Goal: Task Accomplishment & Management: Complete application form

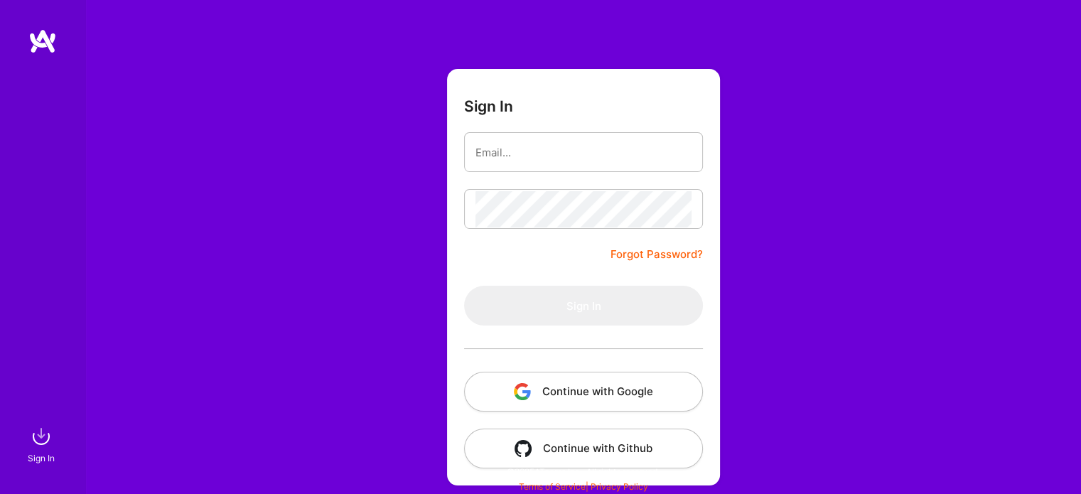
click at [1080, 144] on html "Sign In Close Show all notifications Show unread notifications only Sign In For…" at bounding box center [540, 225] width 1081 height 527
click at [591, 146] on input "email" at bounding box center [583, 152] width 216 height 36
type input "[EMAIL_ADDRESS][DOMAIN_NAME]"
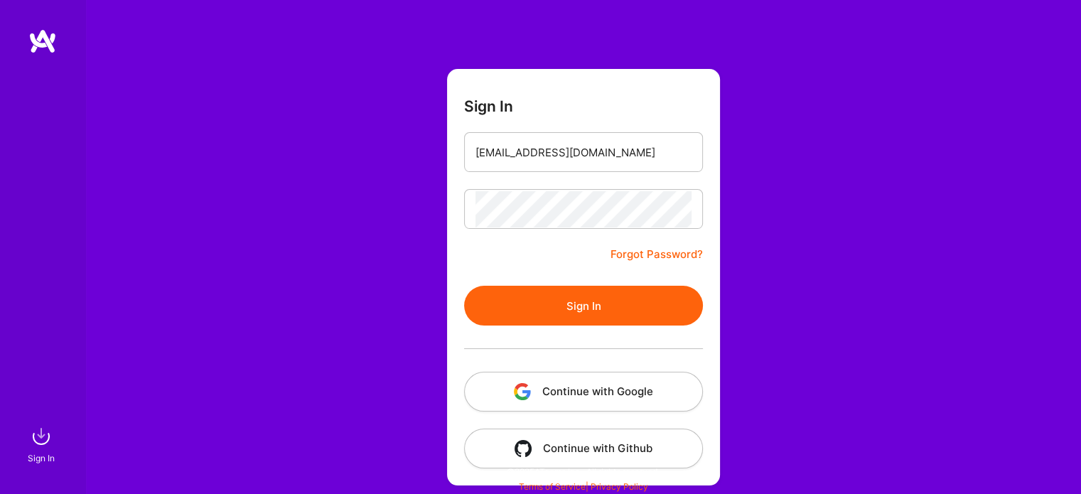
click at [571, 303] on button "Sign In" at bounding box center [583, 306] width 239 height 40
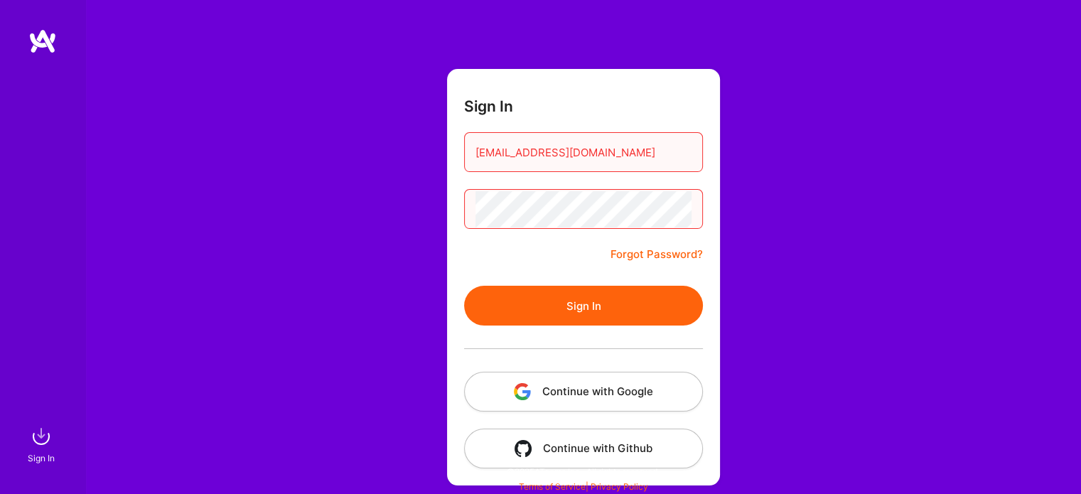
click at [576, 300] on button "Sign In" at bounding box center [583, 306] width 239 height 40
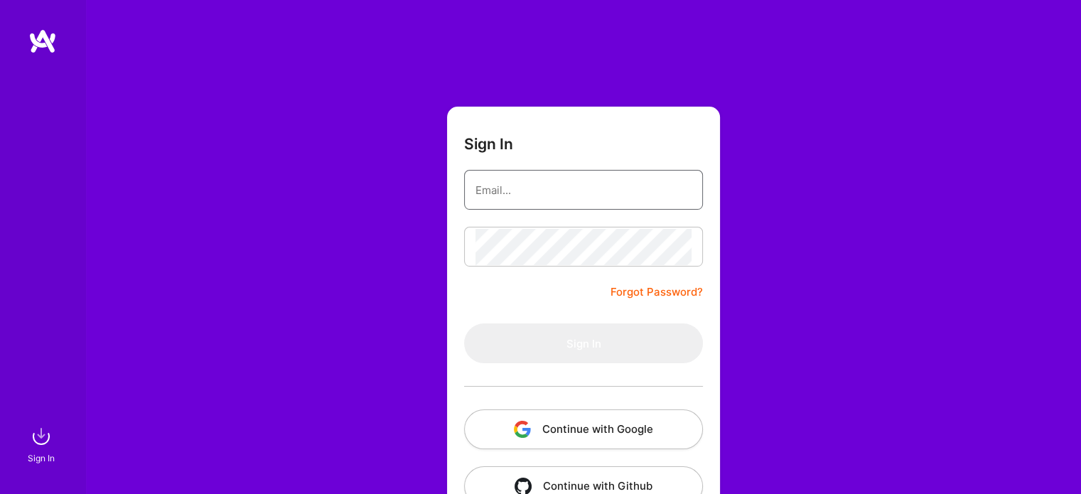
click at [626, 189] on input "email" at bounding box center [583, 190] width 216 height 36
type input "[EMAIL_ADDRESS][DOMAIN_NAME]"
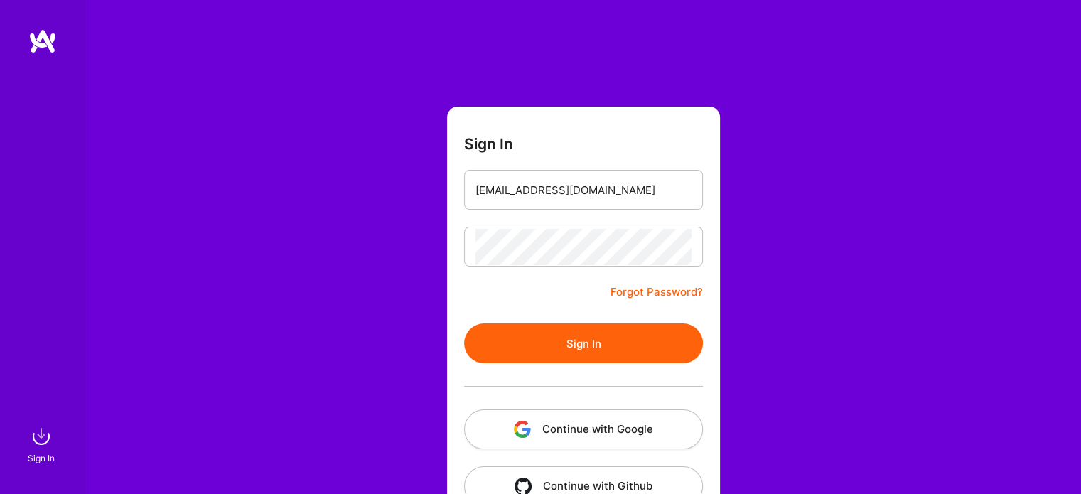
click at [587, 347] on button "Sign In" at bounding box center [583, 343] width 239 height 40
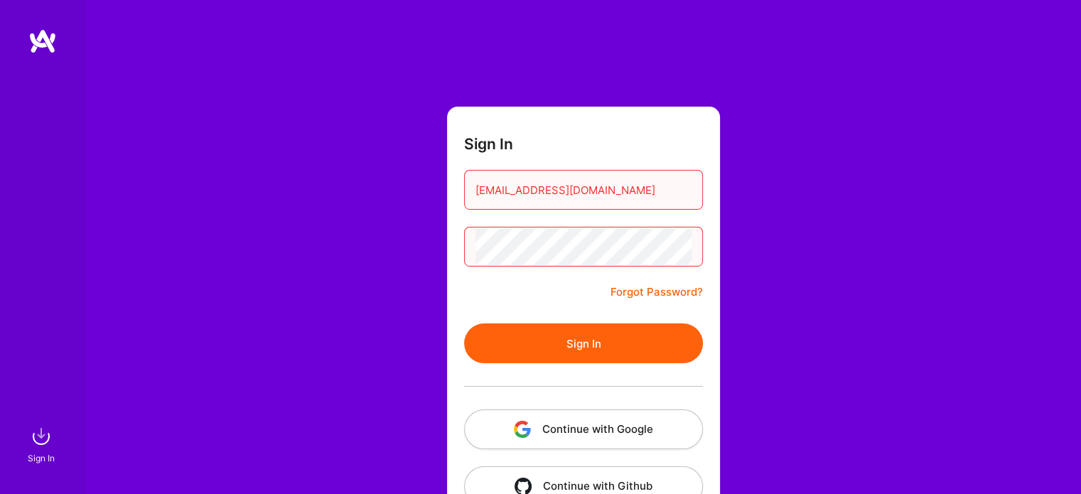
click at [595, 420] on button "Continue with Google" at bounding box center [583, 429] width 239 height 40
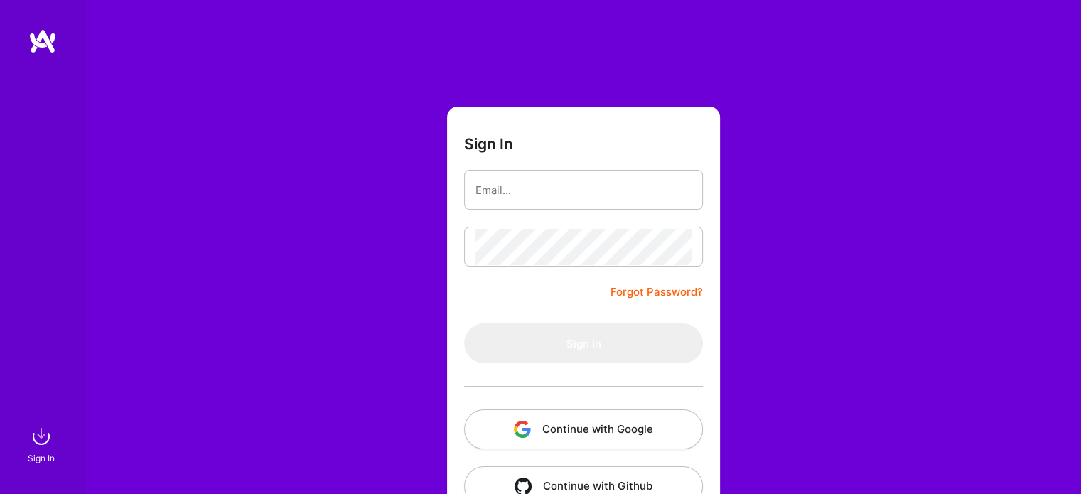
click at [573, 420] on button "Continue with Google" at bounding box center [583, 429] width 239 height 40
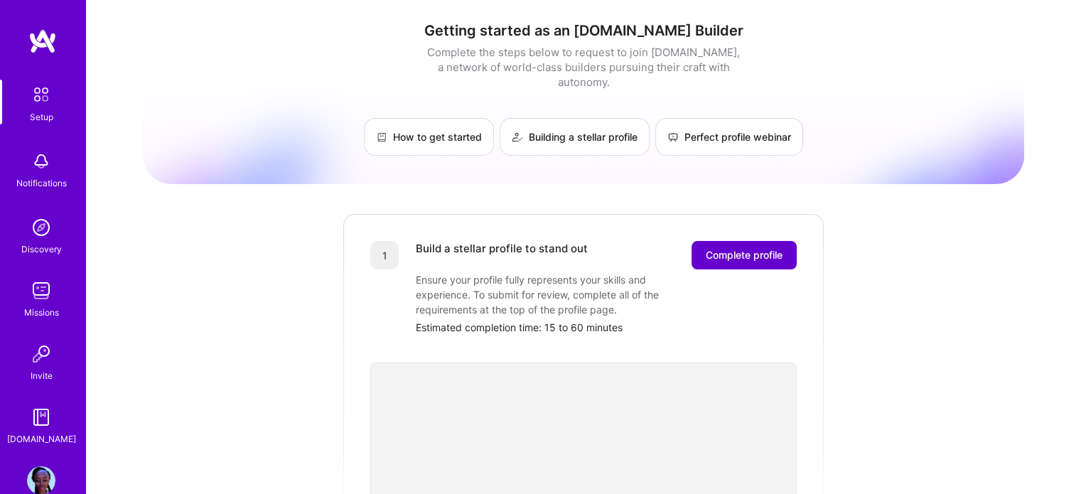
click at [742, 248] on span "Complete profile" at bounding box center [744, 255] width 77 height 14
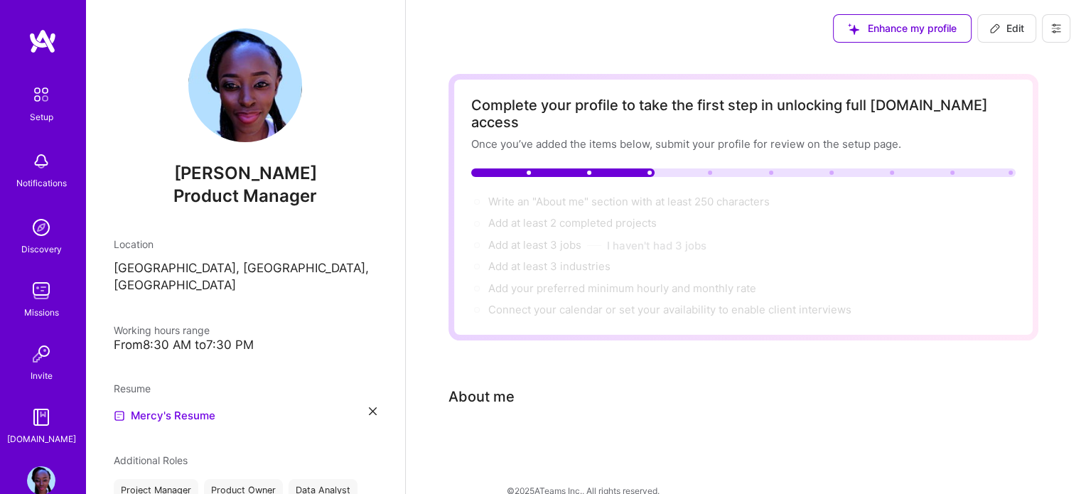
scroll to position [1, 0]
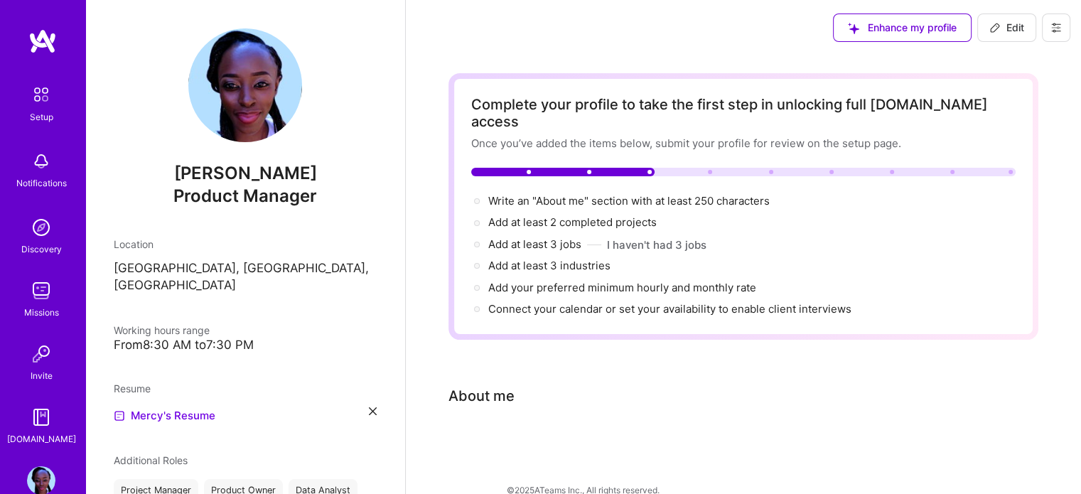
click at [463, 385] on div "About me" at bounding box center [481, 395] width 66 height 21
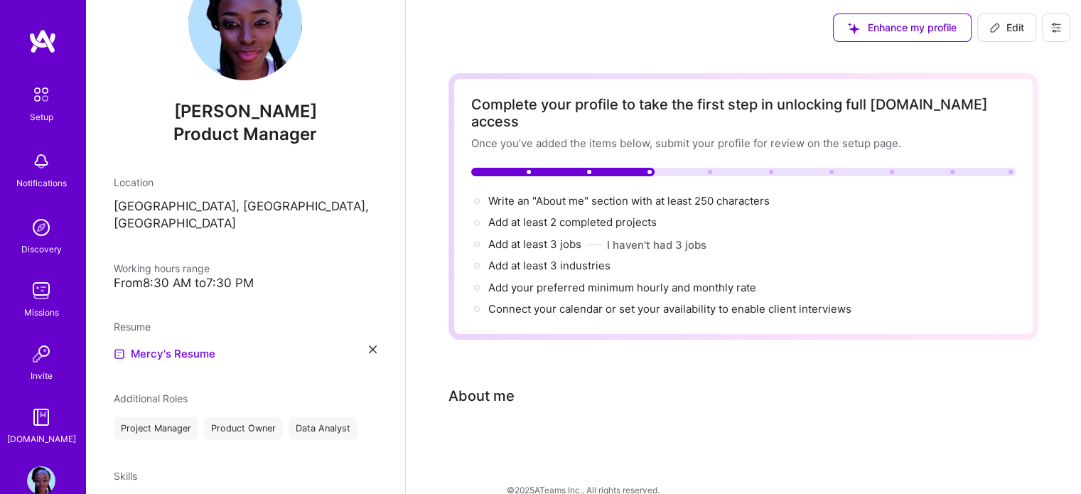
scroll to position [17, 0]
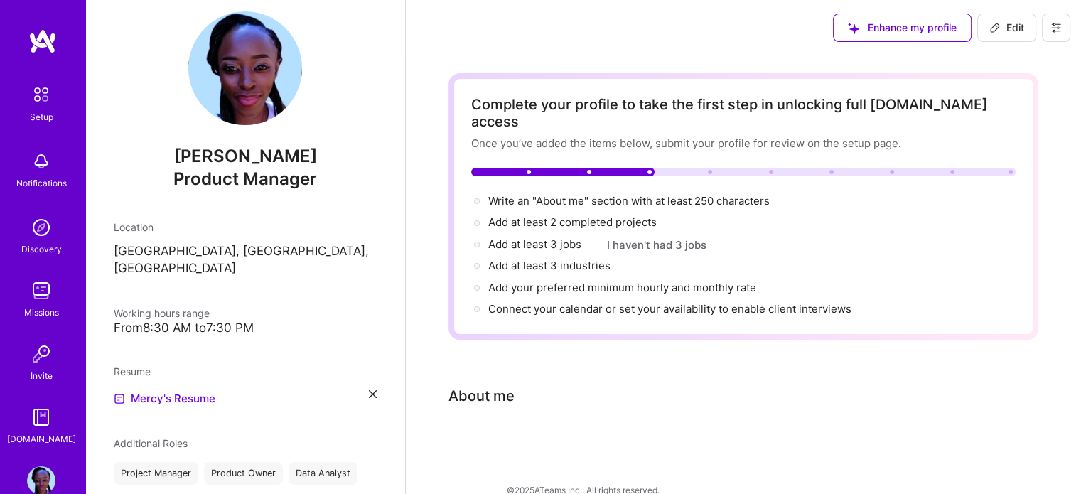
click at [999, 37] on button "Edit" at bounding box center [1006, 28] width 59 height 28
select select "US"
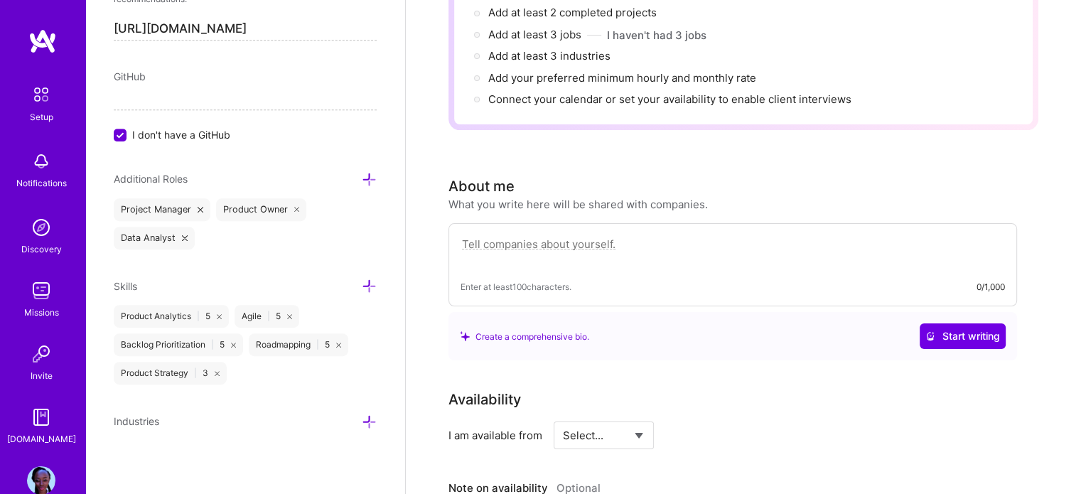
scroll to position [212, 0]
click at [529, 234] on textarea at bounding box center [732, 250] width 544 height 33
paste textarea "Mission-driven Senior Product Manager with 10+ years of experience leading glob…"
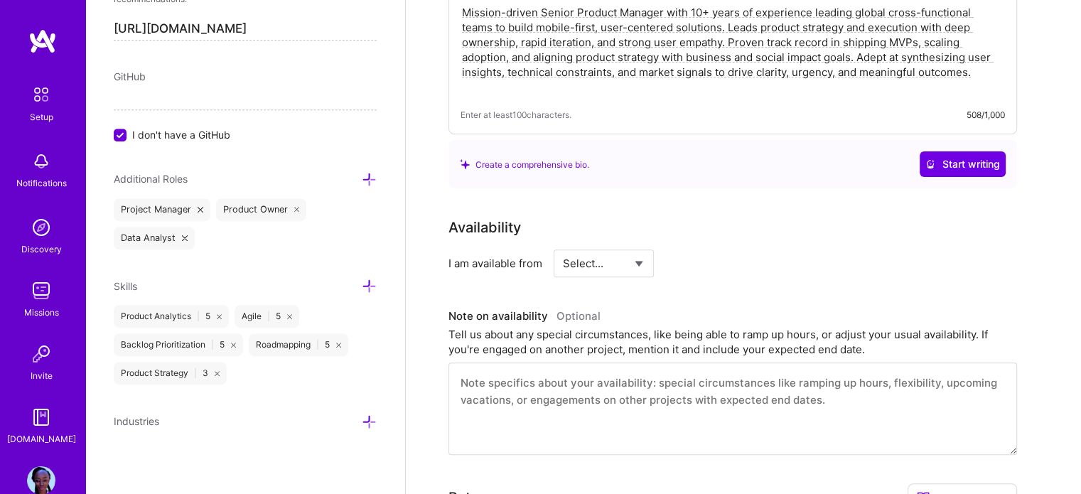
scroll to position [446, 0]
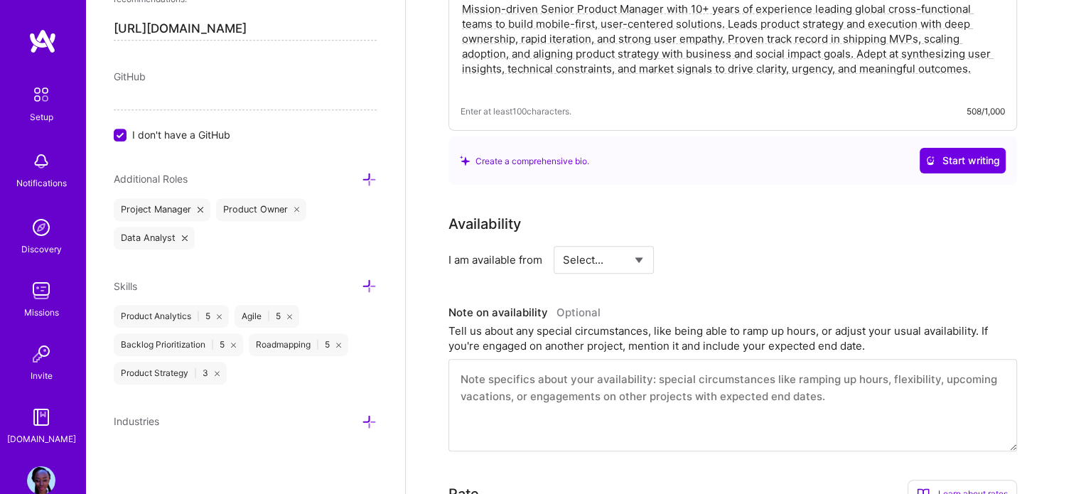
type textarea "Mission-driven Senior Product Manager with 10+ years of experience leading glob…"
click at [644, 242] on select "Select... Right Now Future Date Not Available" at bounding box center [604, 260] width 82 height 36
select select "Right Now"
click at [563, 242] on select "Select... Right Now Future Date Not Available" at bounding box center [604, 260] width 82 height 36
click at [711, 246] on input at bounding box center [733, 260] width 85 height 28
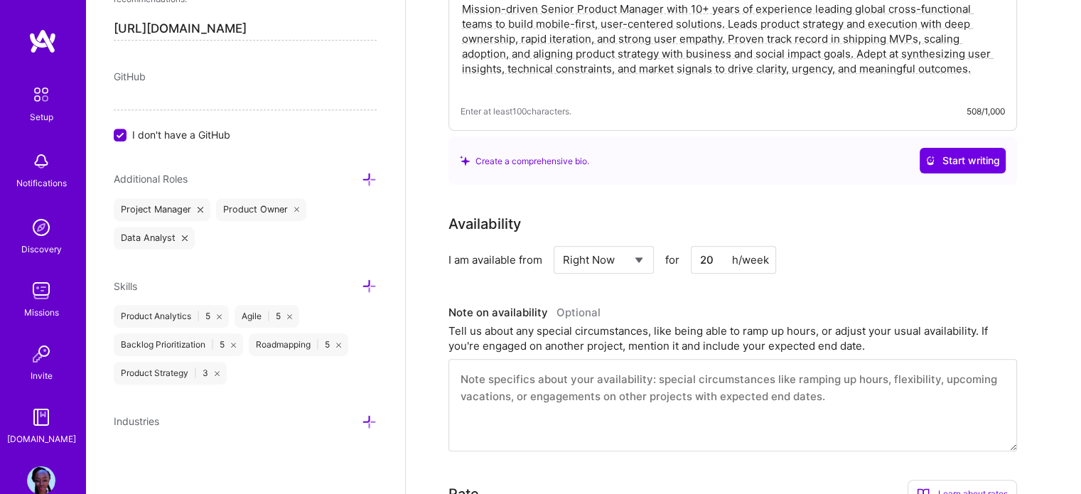
type input "20"
click at [796, 246] on div "I am available from Select... Right Now Future Date Not Available for 20 h/week" at bounding box center [732, 260] width 568 height 28
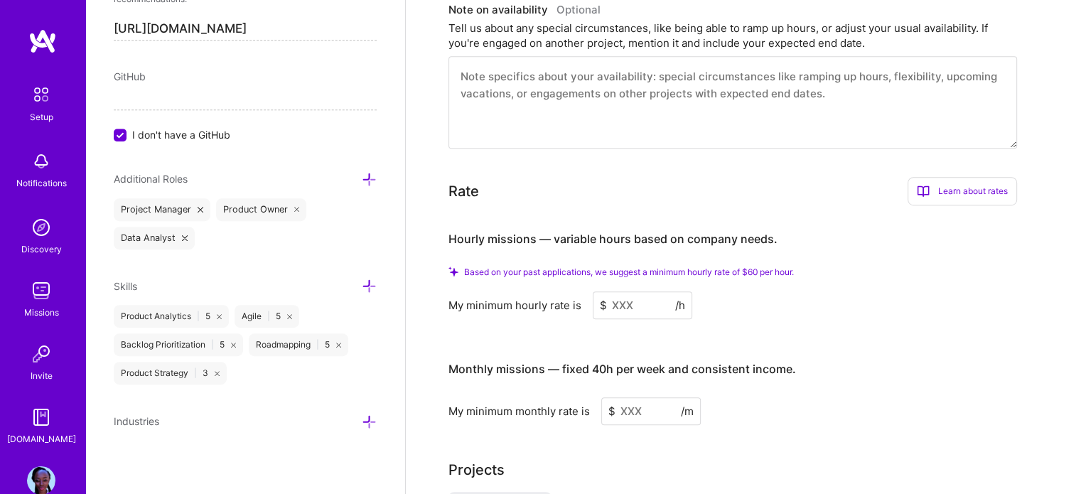
scroll to position [750, 0]
click at [630, 289] on input at bounding box center [642, 303] width 99 height 28
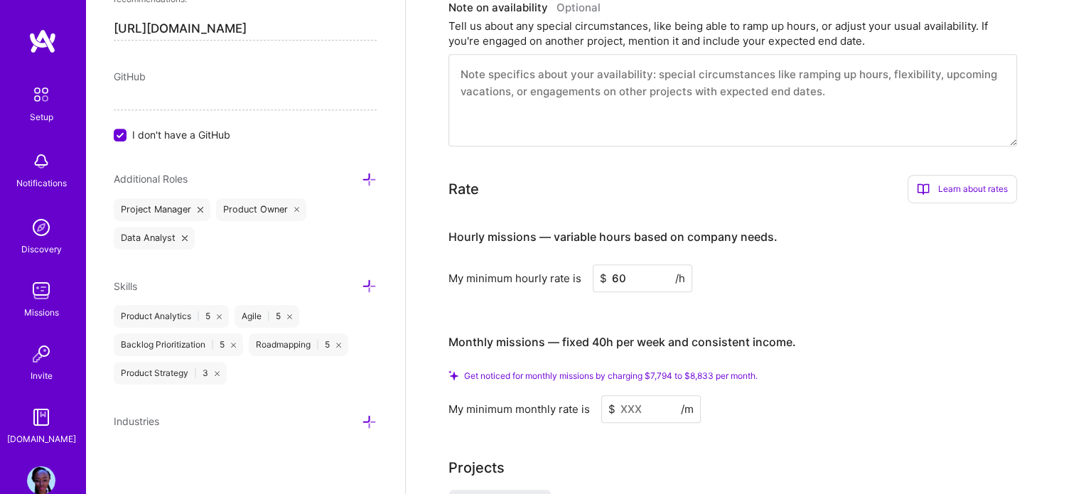
type input "60"
click at [636, 289] on div "Hourly missions — variable hours based on company needs. My minimum hourly rate…" at bounding box center [732, 319] width 568 height 208
click at [627, 395] on input at bounding box center [650, 409] width 99 height 28
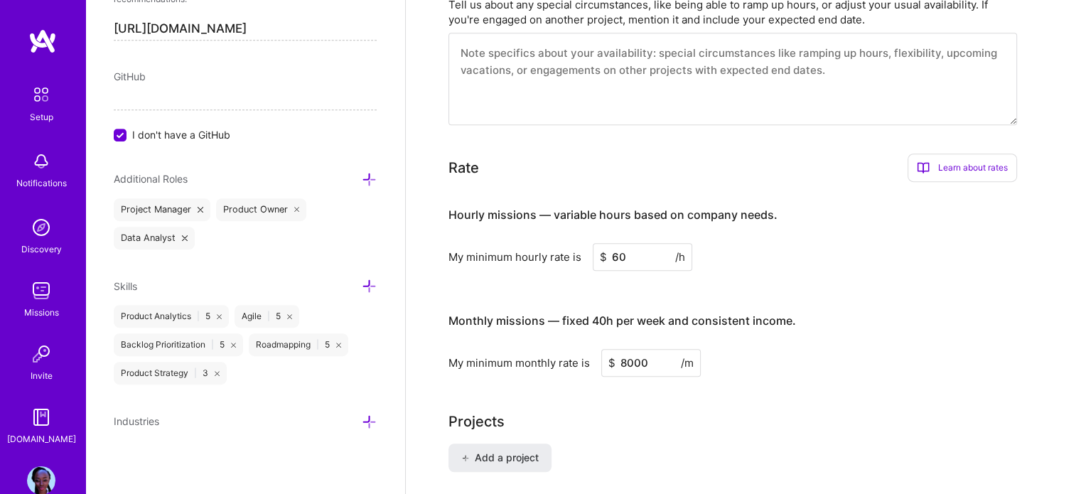
type input "8000"
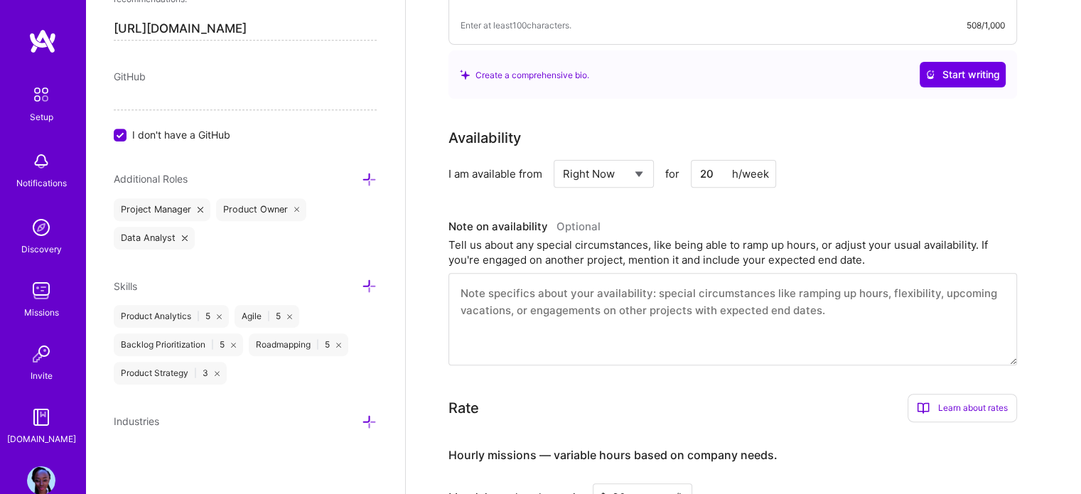
scroll to position [0, 0]
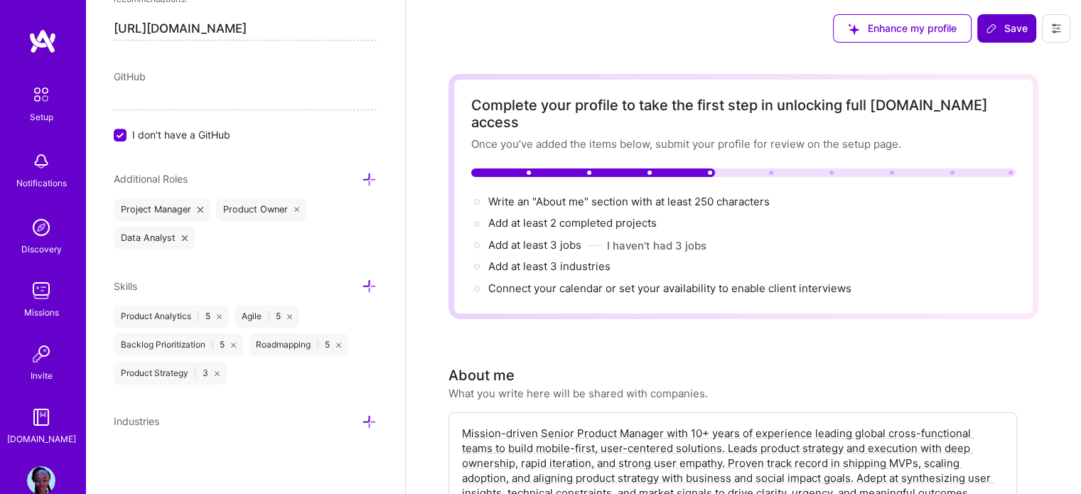
click at [1010, 23] on span "Save" at bounding box center [1007, 28] width 42 height 14
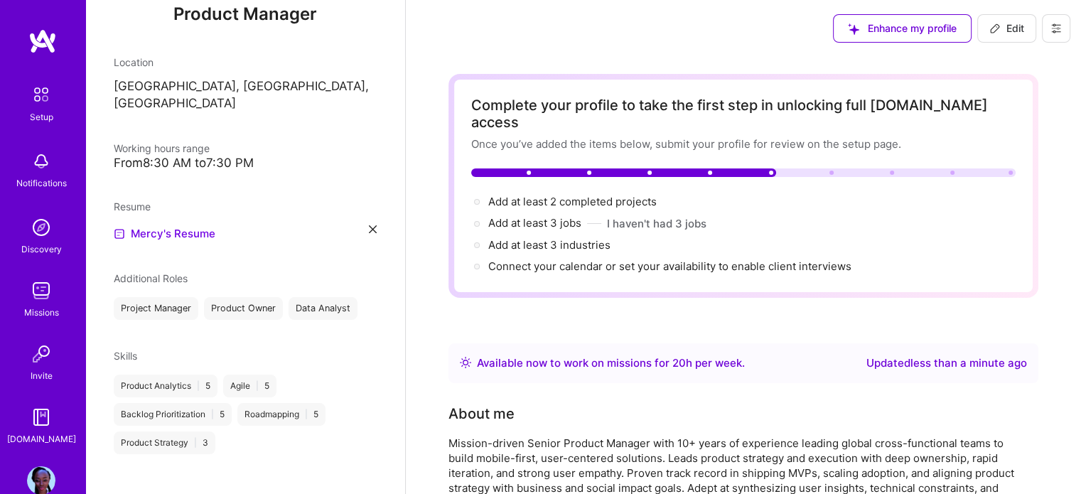
click at [1020, 33] on span "Edit" at bounding box center [1006, 28] width 35 height 14
select select "US"
select select "Right Now"
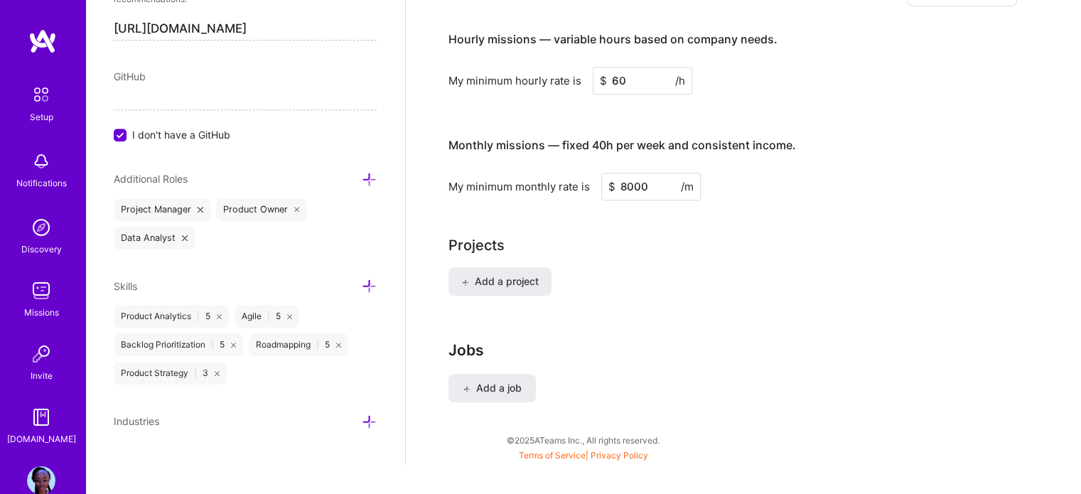
scroll to position [918, 0]
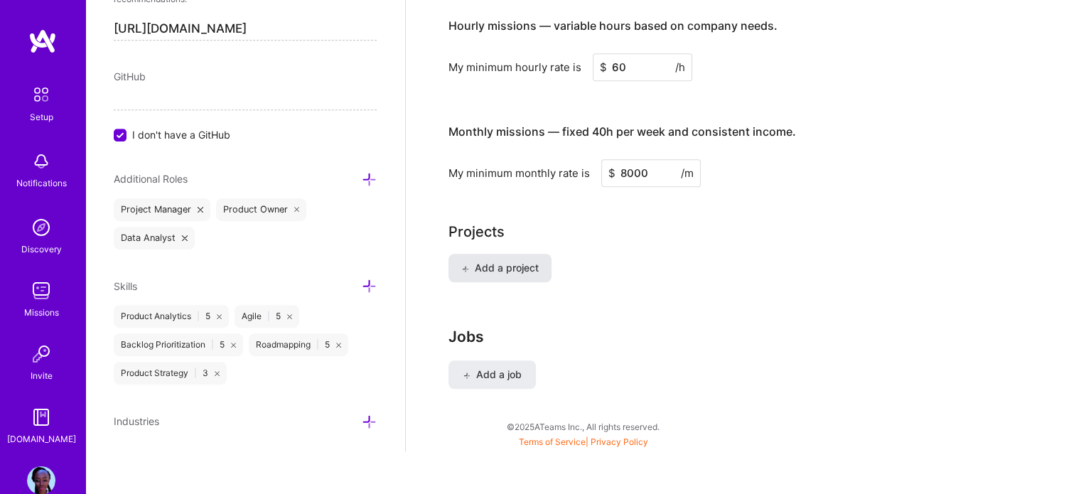
click at [514, 261] on span "Add a project" at bounding box center [499, 268] width 77 height 14
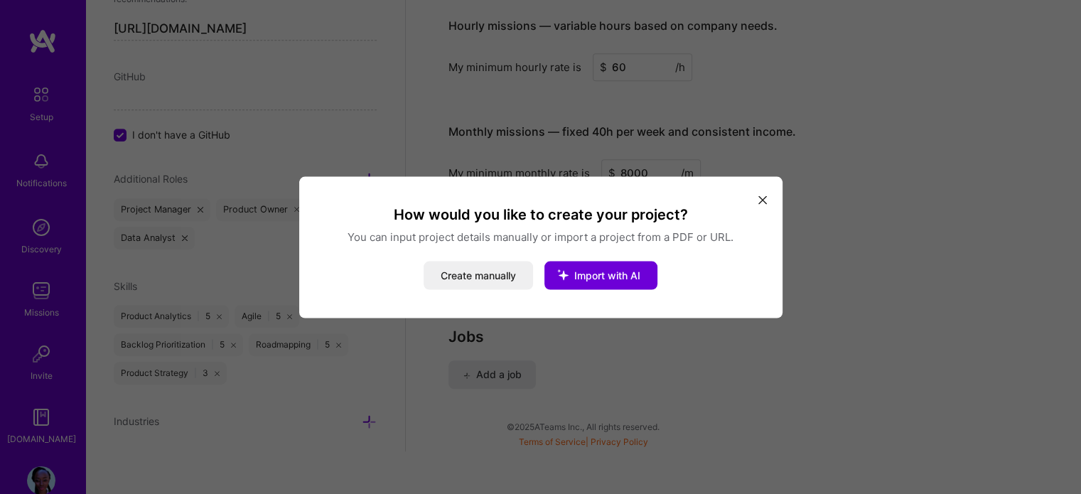
click at [762, 203] on icon "modal" at bounding box center [762, 200] width 9 height 9
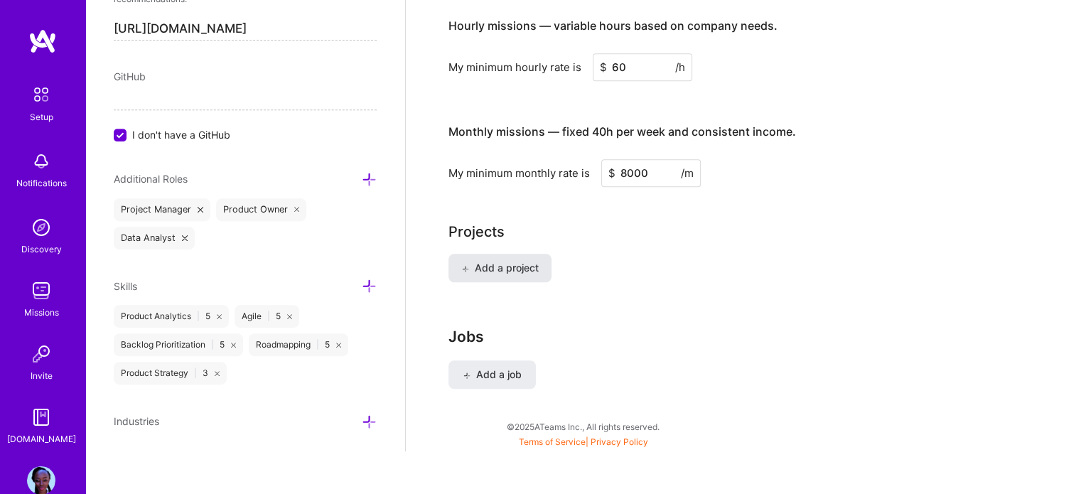
click at [488, 261] on span "Add a project" at bounding box center [499, 268] width 77 height 14
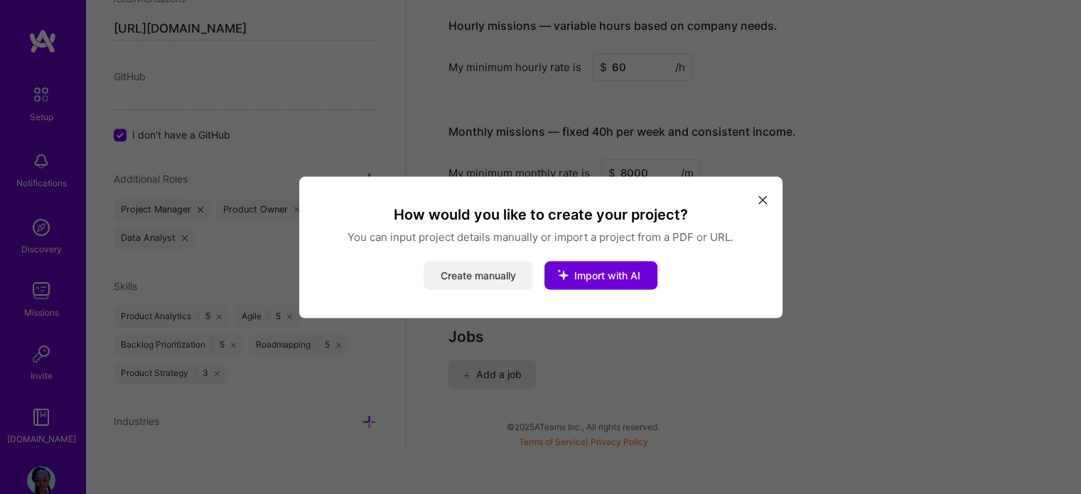
click at [457, 272] on button "Create manually" at bounding box center [478, 275] width 109 height 28
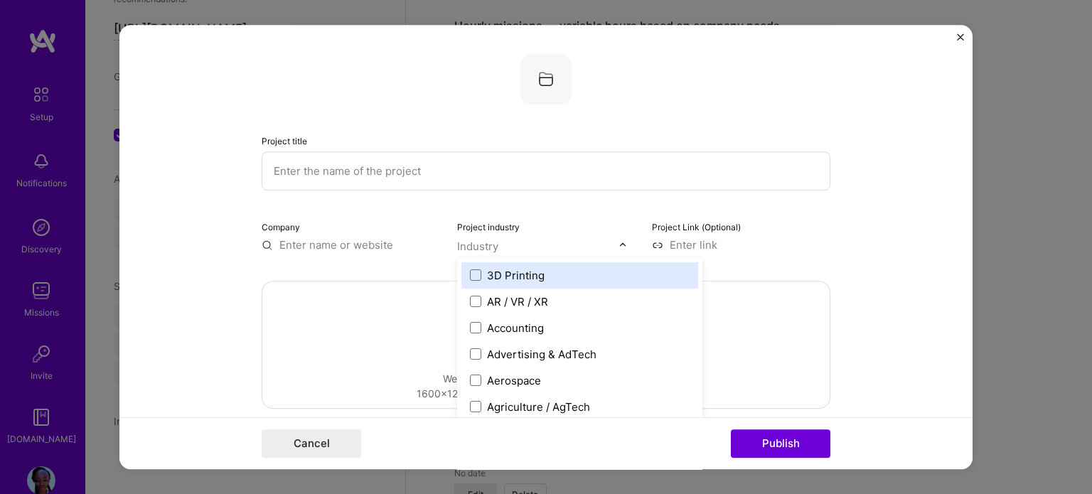
click at [611, 253] on div at bounding box center [538, 246] width 162 height 18
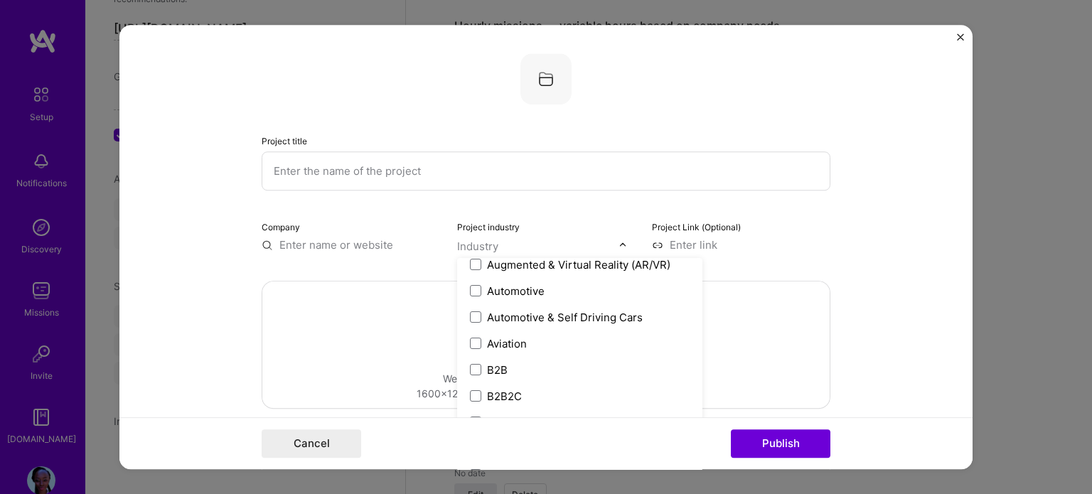
scroll to position [319, 0]
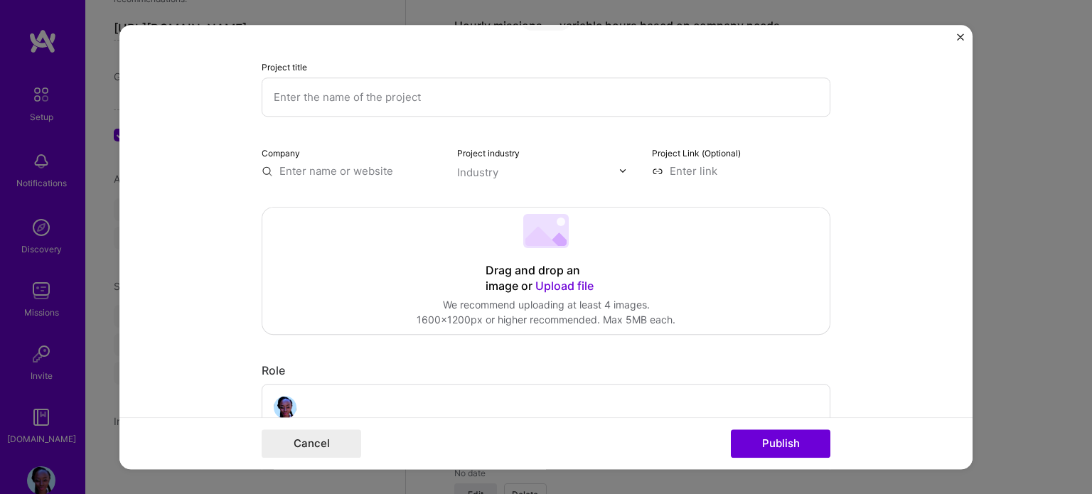
scroll to position [65, 0]
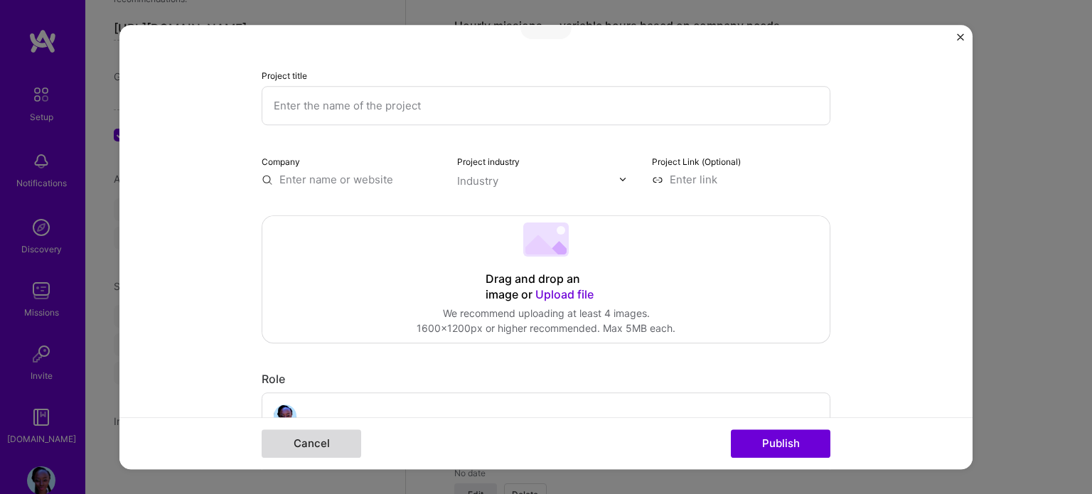
click at [329, 448] on button "Cancel" at bounding box center [311, 443] width 99 height 28
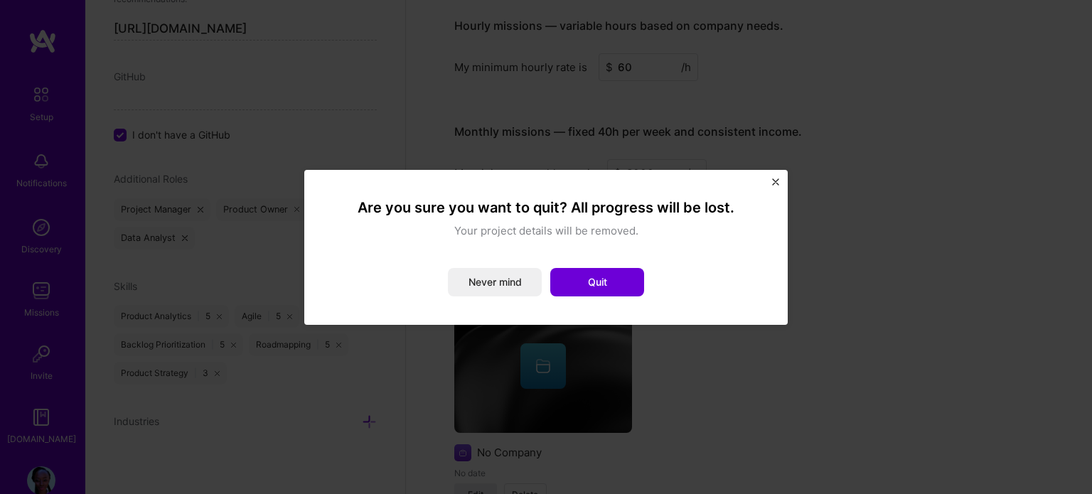
click at [775, 176] on div "Are you sure you want to quit? All progress will be lost. Your project details …" at bounding box center [545, 247] width 483 height 155
click at [595, 281] on button "Quit" at bounding box center [597, 282] width 94 height 28
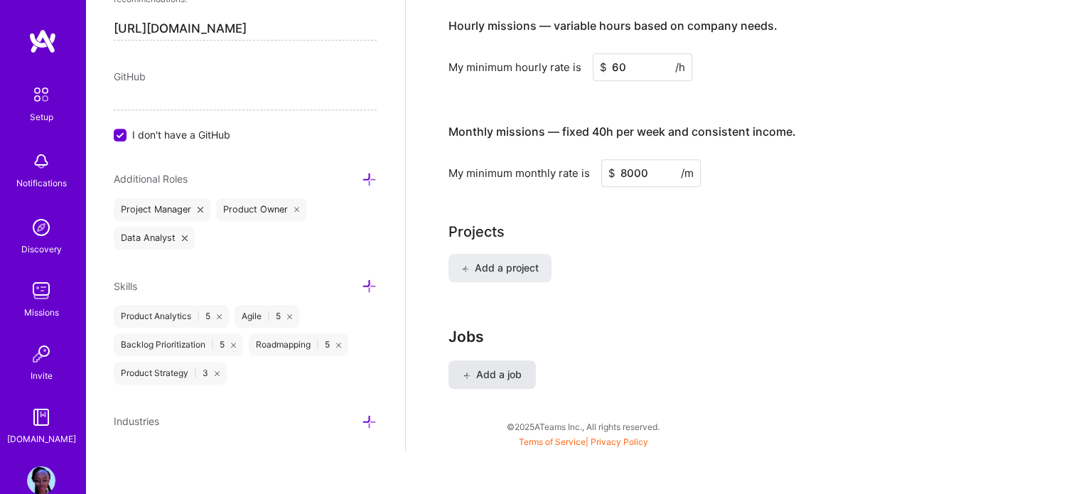
click at [514, 367] on span "Add a job" at bounding box center [492, 374] width 59 height 14
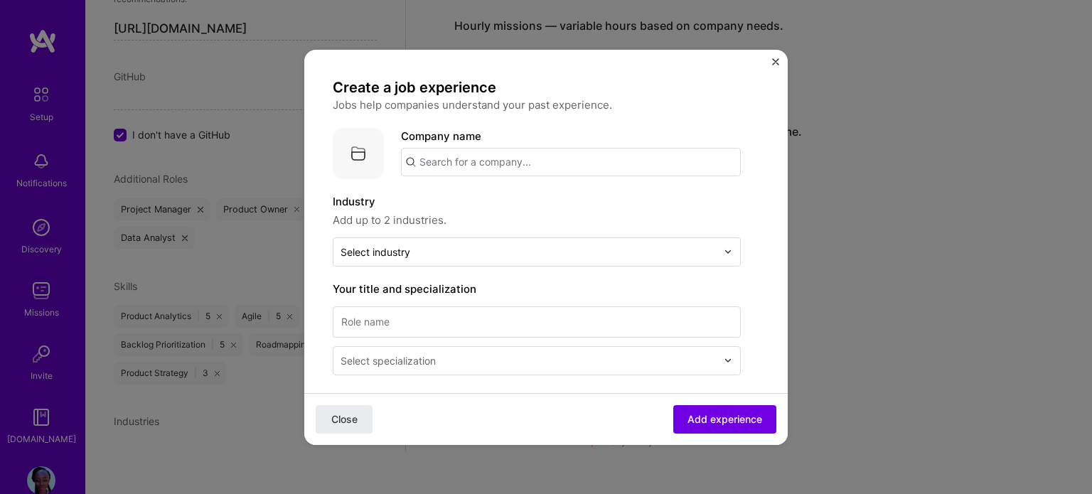
click at [576, 163] on input "text" at bounding box center [571, 162] width 340 height 28
type input "TaroWorks"
click at [506, 198] on div "TaroWorks" at bounding box center [513, 201] width 66 height 25
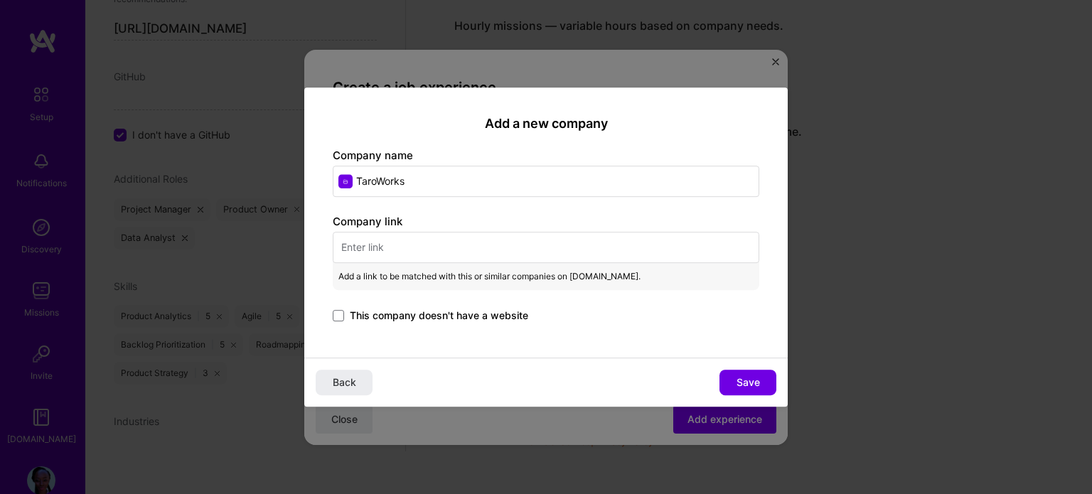
click at [372, 242] on input "text" at bounding box center [546, 247] width 426 height 31
paste input "[URL][DOMAIN_NAME]"
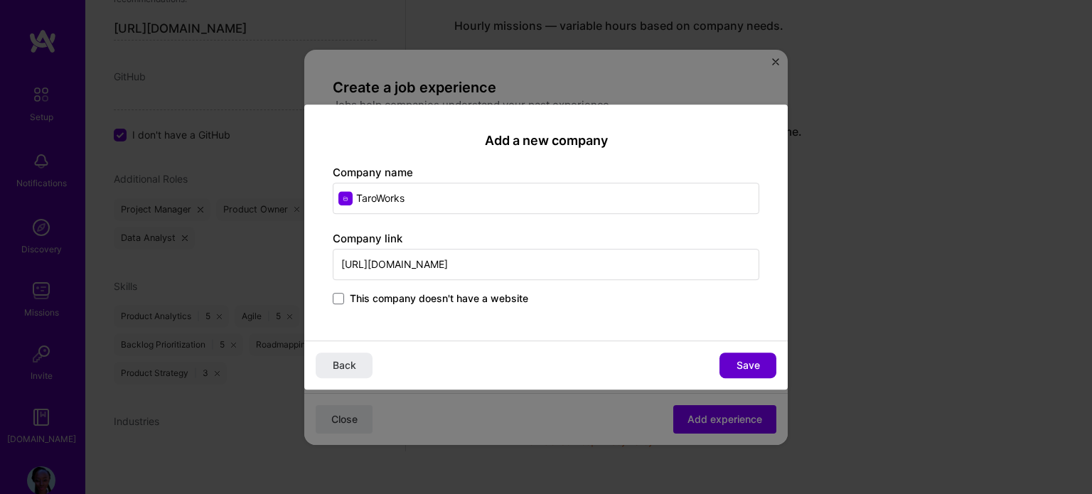
type input "[URL][DOMAIN_NAME]"
click at [753, 363] on span "Save" at bounding box center [747, 365] width 23 height 14
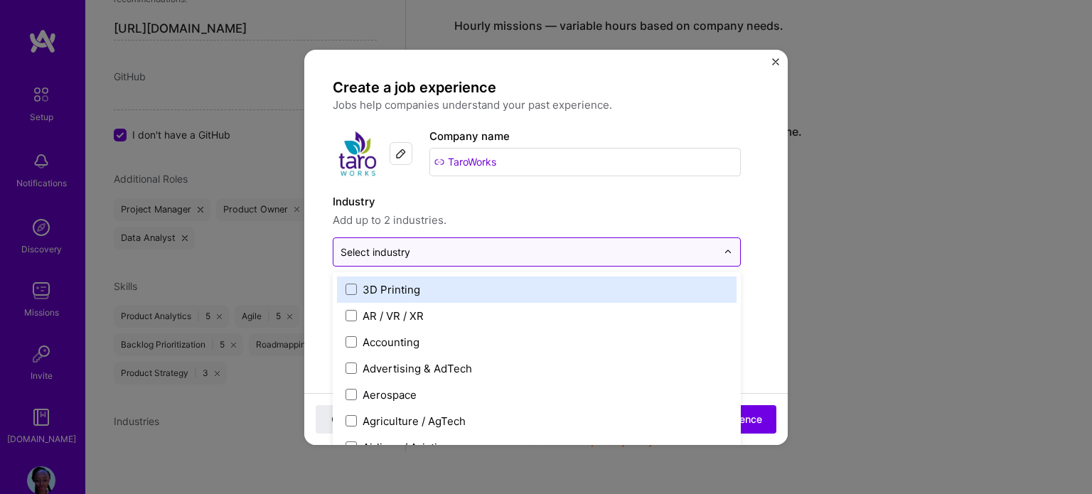
click at [620, 256] on input "text" at bounding box center [528, 251] width 376 height 15
type input "sa"
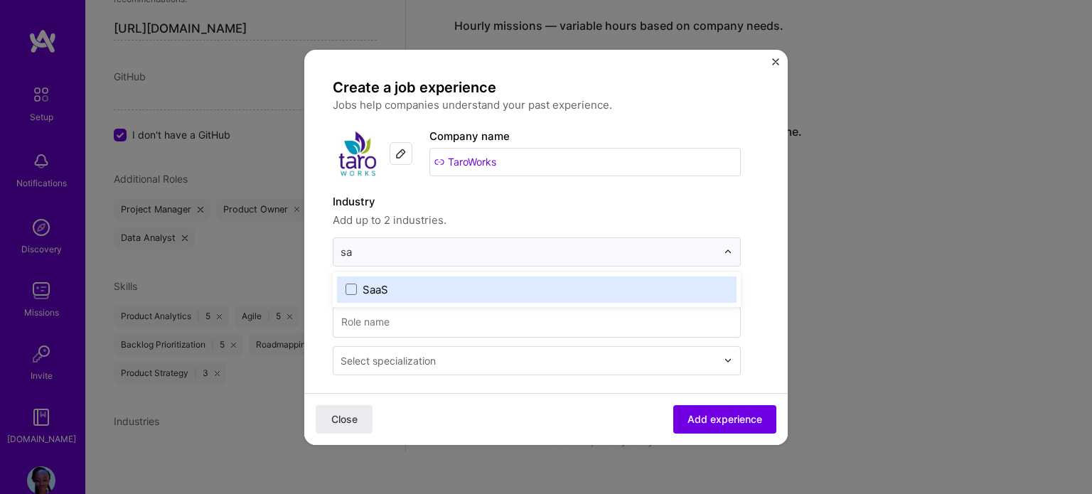
click at [410, 286] on label "SaaS" at bounding box center [536, 289] width 382 height 15
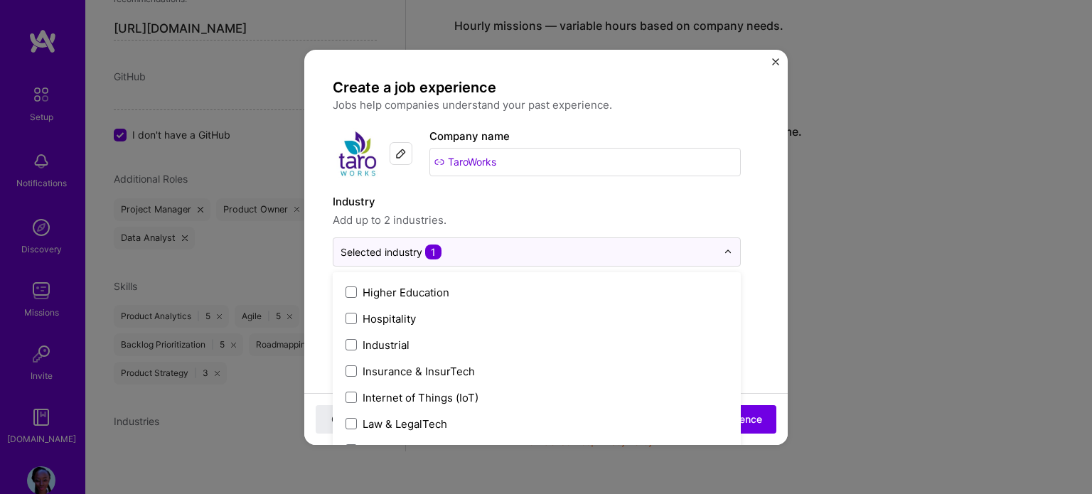
scroll to position [1848, 0]
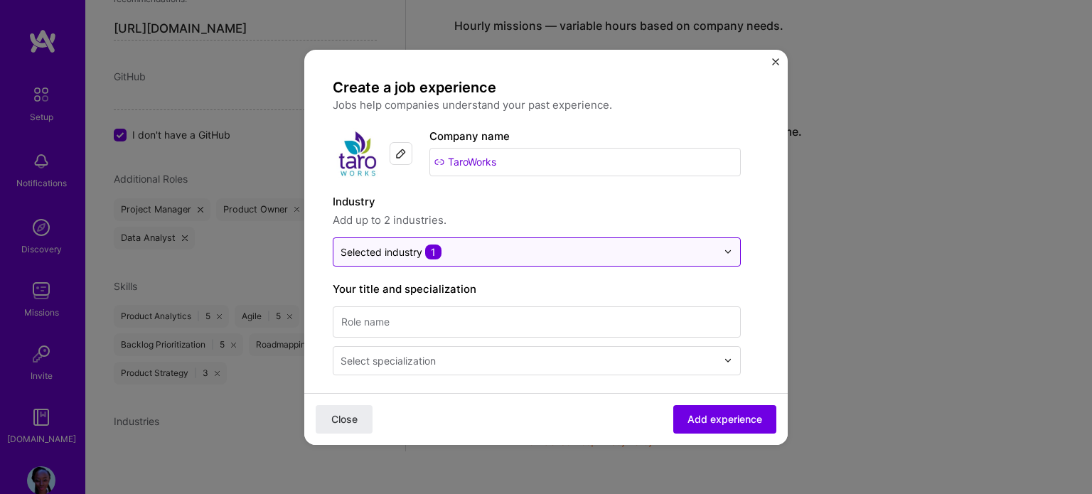
click at [731, 262] on div at bounding box center [731, 252] width 16 height 28
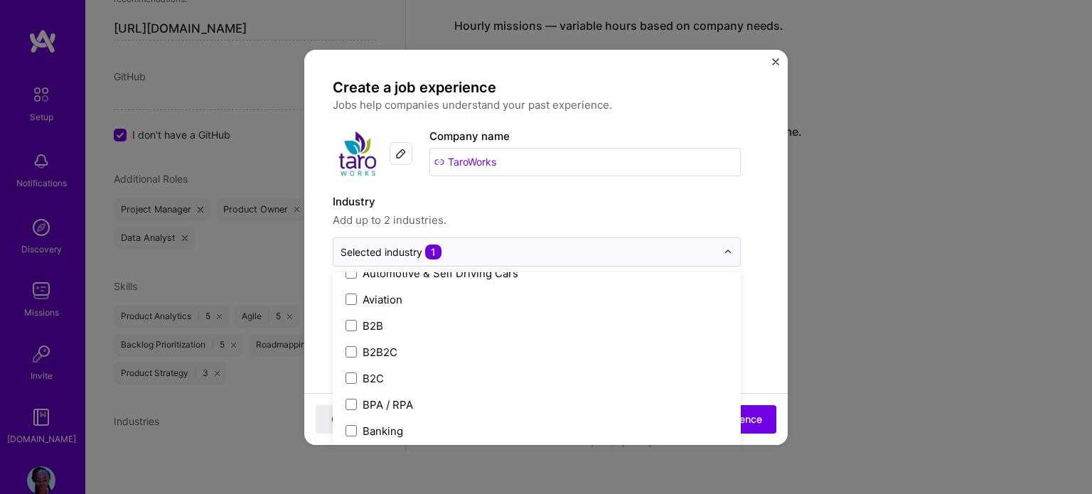
scroll to position [348, 0]
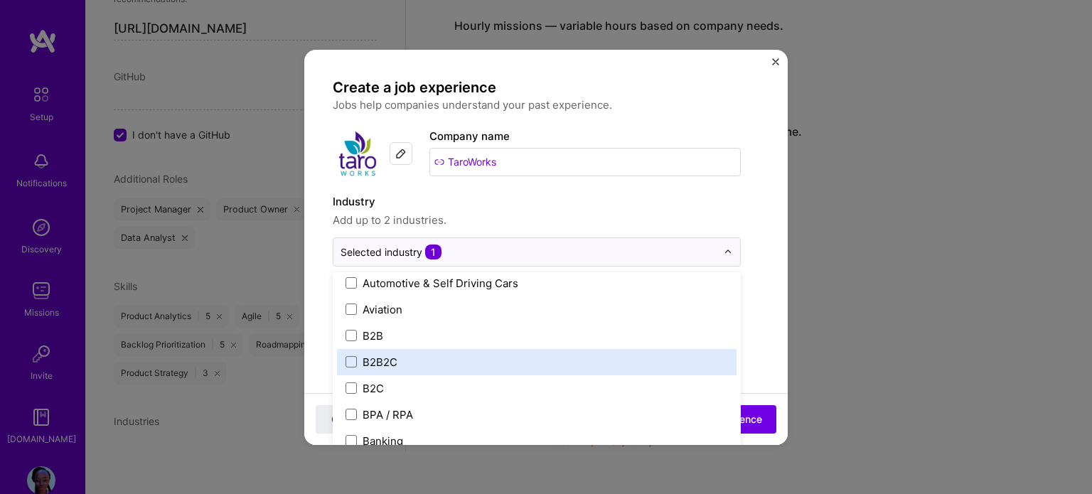
click at [389, 355] on div "B2B2C" at bounding box center [379, 362] width 35 height 15
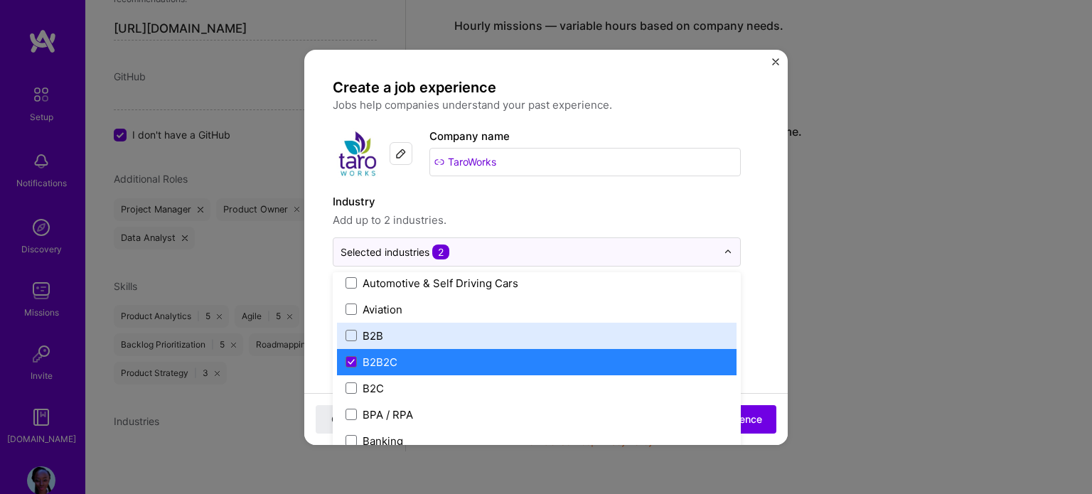
click at [384, 335] on label "B2B" at bounding box center [536, 335] width 382 height 15
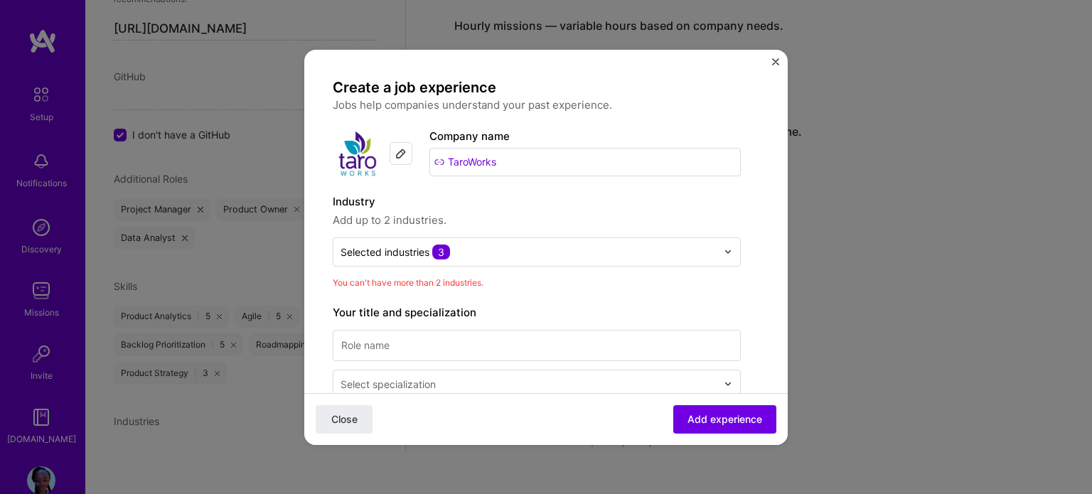
click at [693, 249] on input "text" at bounding box center [528, 251] width 376 height 15
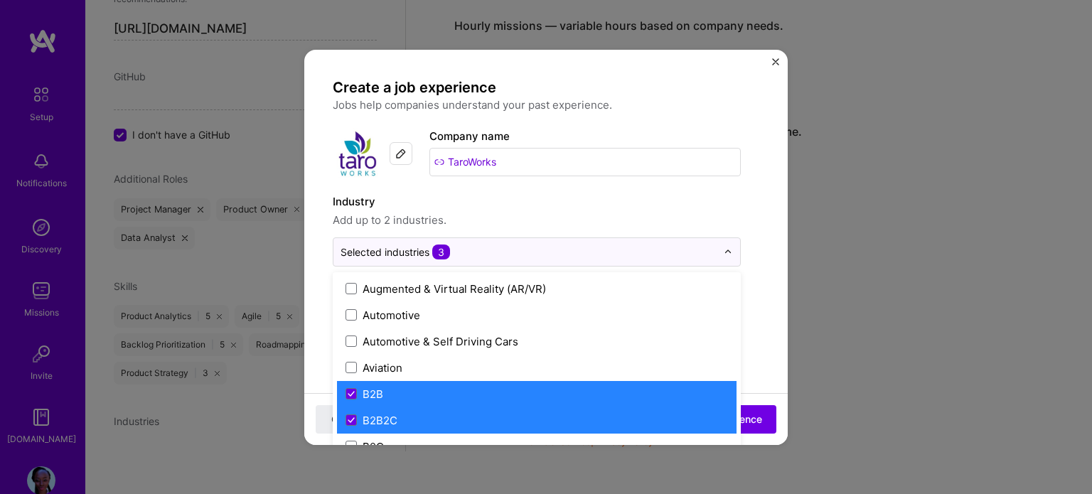
scroll to position [358, 0]
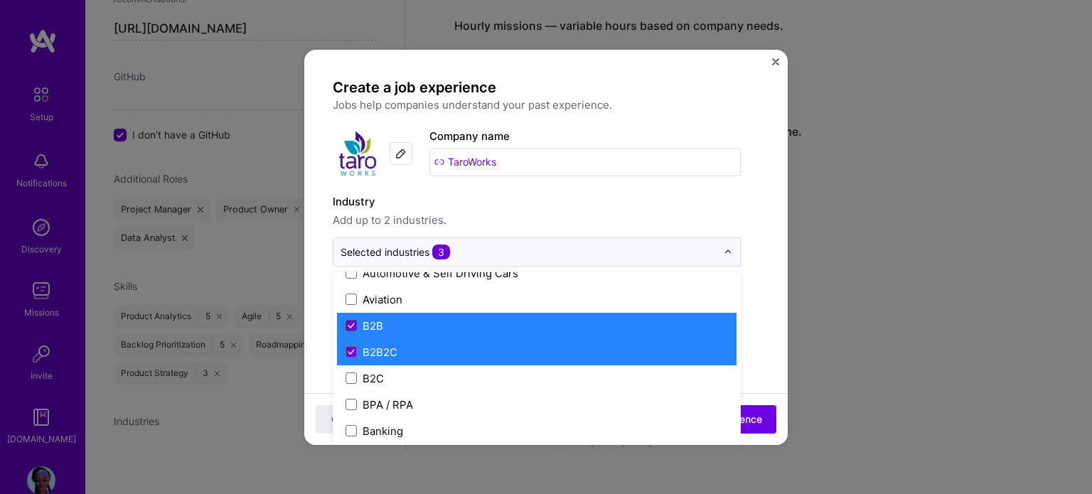
click at [347, 325] on icon at bounding box center [350, 326] width 7 height 6
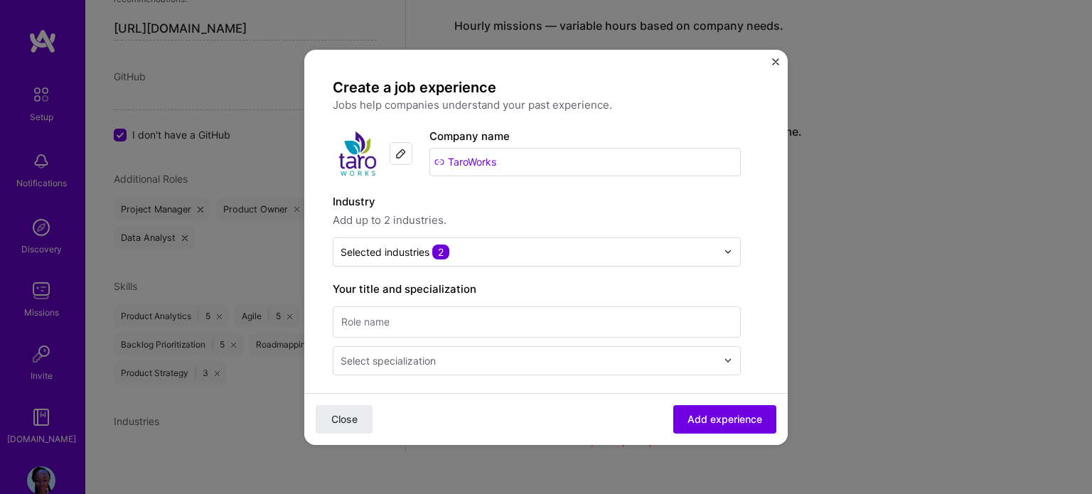
click at [611, 315] on input at bounding box center [537, 321] width 408 height 31
click at [389, 318] on input at bounding box center [537, 321] width 408 height 31
paste input "Senior Product Manager"
type input "Senior Product Manager"
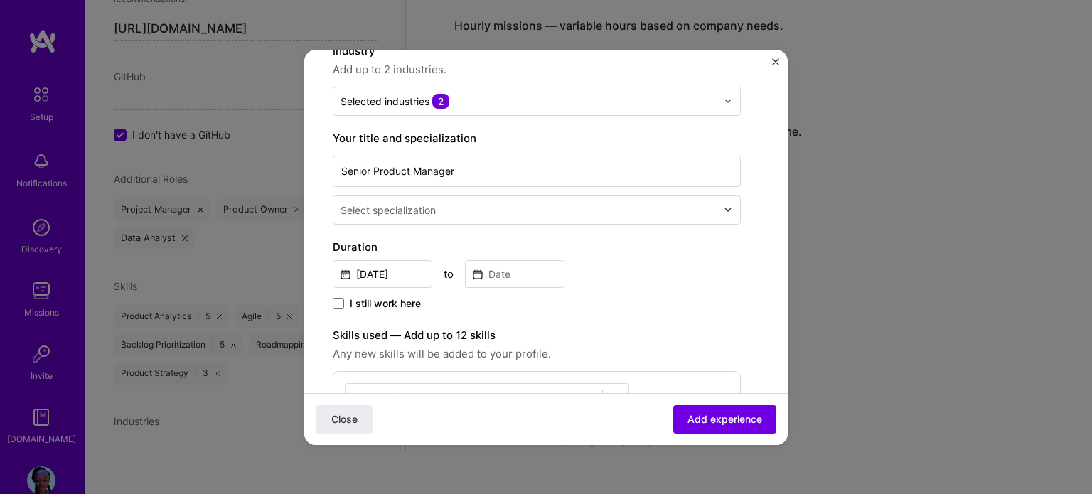
scroll to position [158, 0]
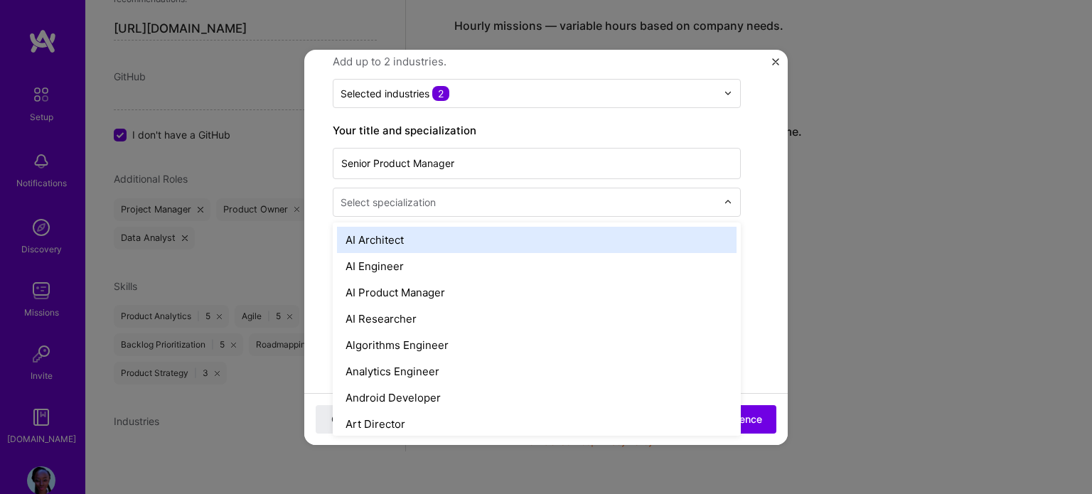
click at [722, 201] on div "Select specialization" at bounding box center [528, 202] width 390 height 28
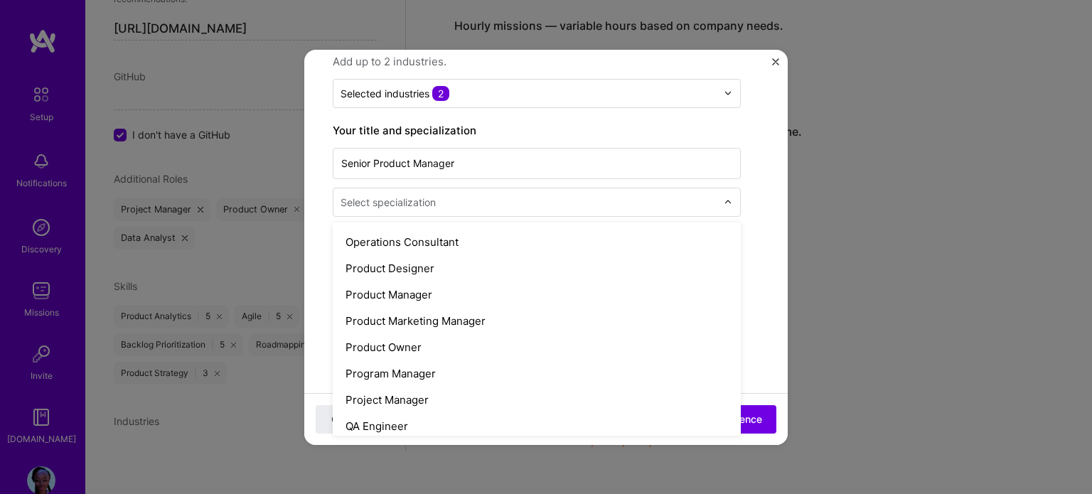
scroll to position [1271, 0]
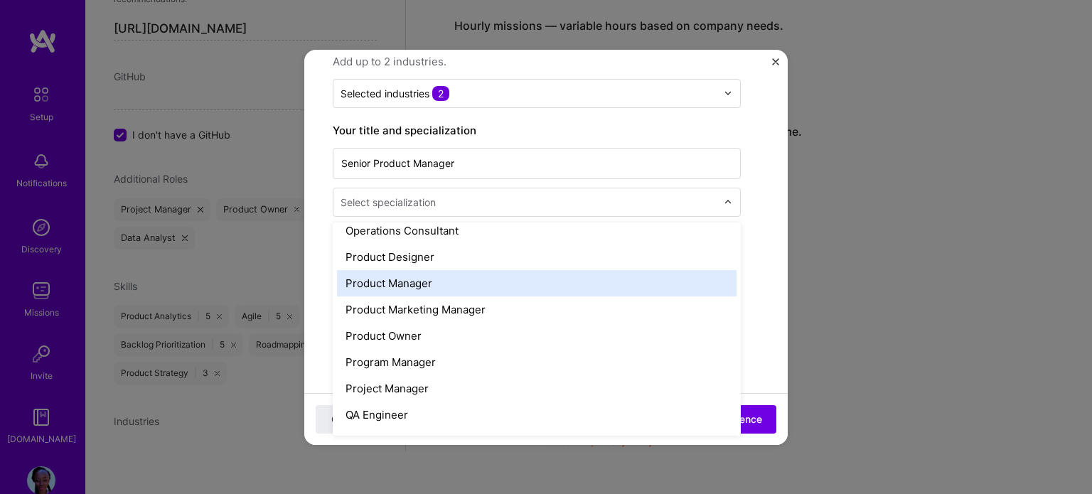
click at [489, 281] on div "Product Manager" at bounding box center [536, 283] width 399 height 26
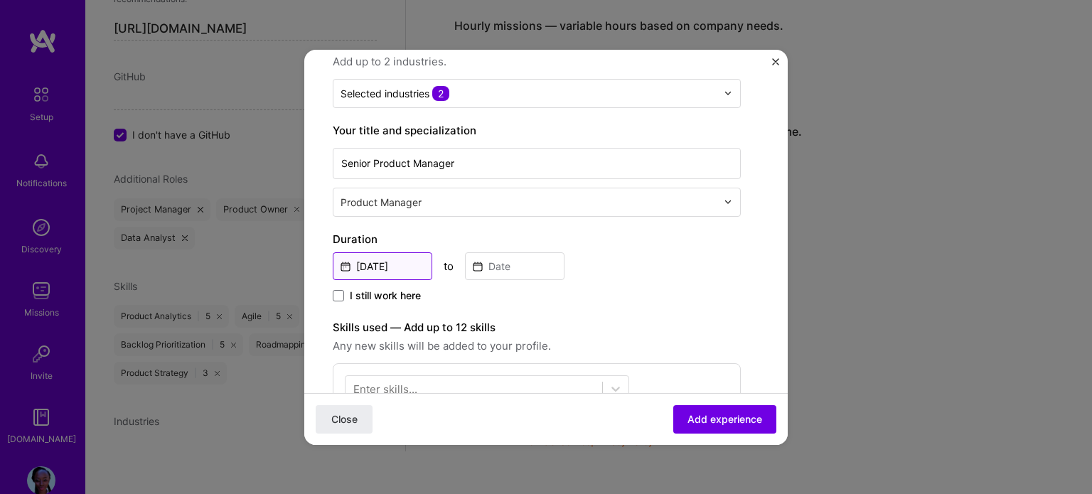
click at [406, 266] on input "[DATE]" at bounding box center [382, 266] width 99 height 28
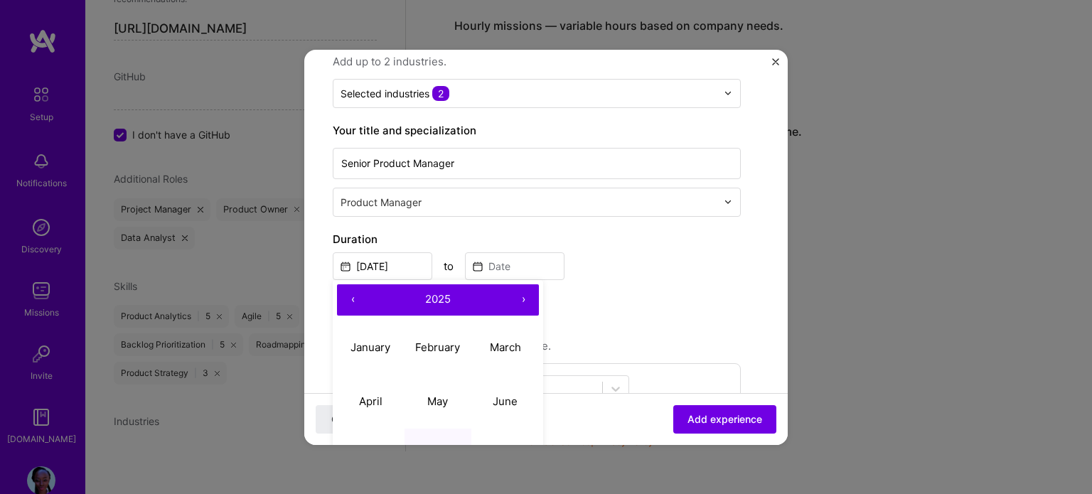
click at [346, 293] on button "‹" at bounding box center [352, 299] width 31 height 31
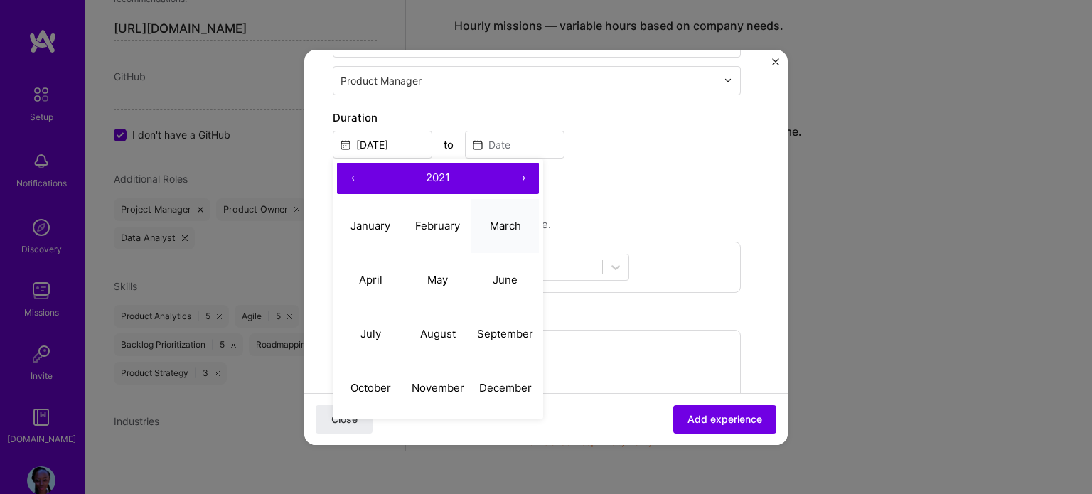
scroll to position [289, 0]
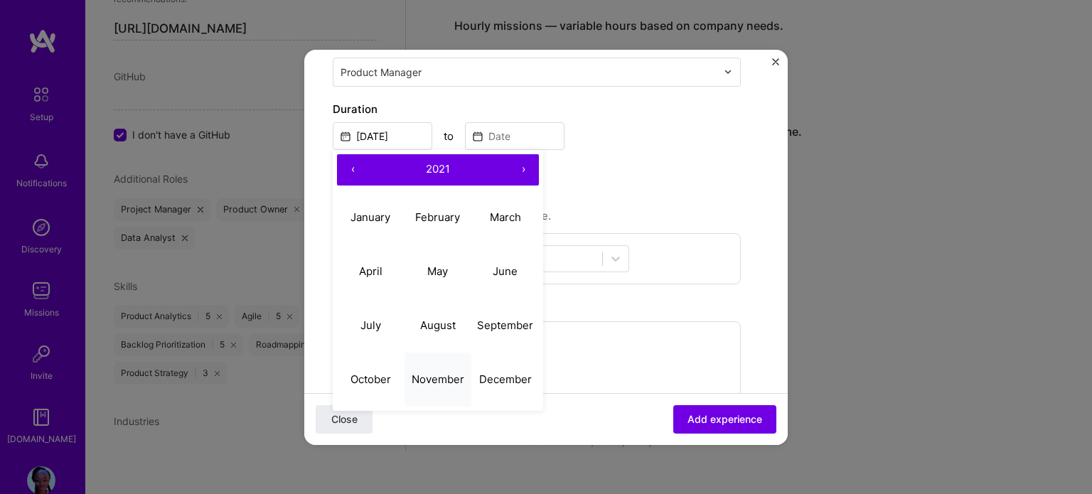
click at [450, 383] on abbr "November" at bounding box center [437, 379] width 53 height 14
type input "[DATE]"
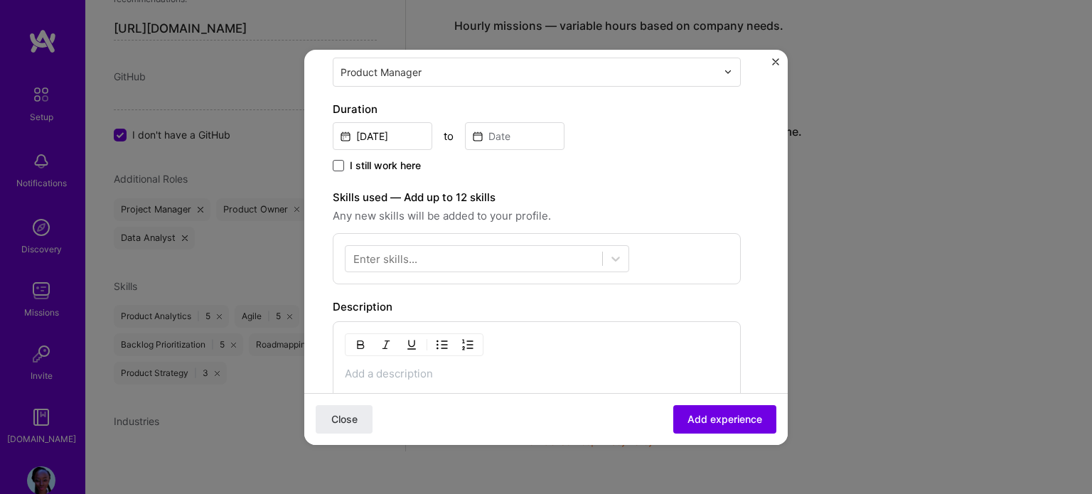
click at [338, 167] on span at bounding box center [338, 165] width 11 height 11
click at [0, 0] on input "I still work here" at bounding box center [0, 0] width 0 height 0
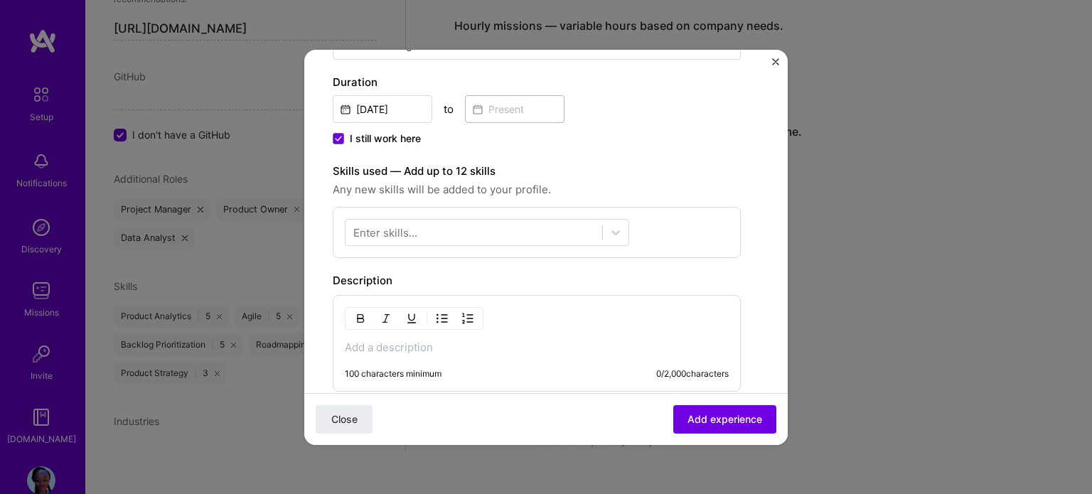
scroll to position [317, 0]
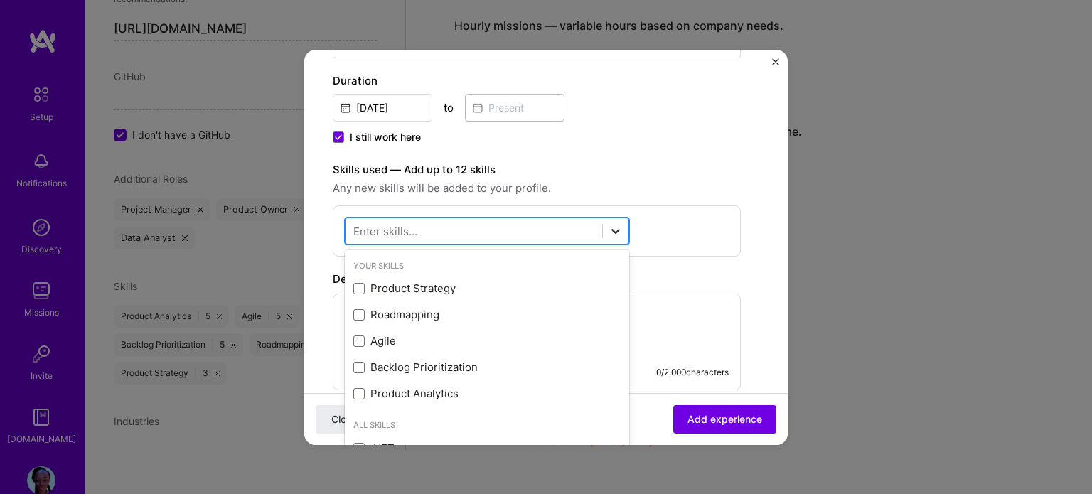
click at [619, 229] on icon at bounding box center [615, 231] width 9 height 5
click at [357, 285] on span at bounding box center [358, 288] width 11 height 11
click at [0, 0] on input "checkbox" at bounding box center [0, 0] width 0 height 0
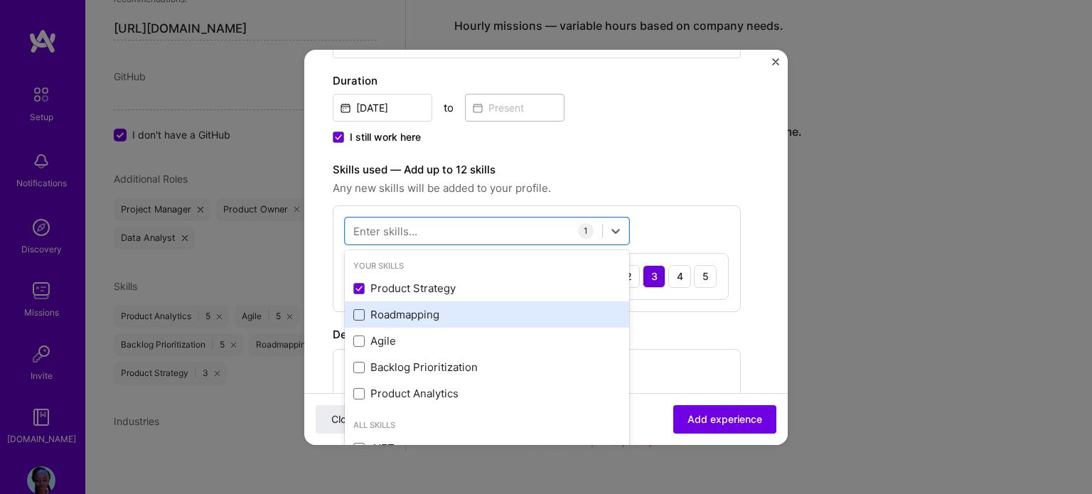
click at [358, 312] on span at bounding box center [358, 314] width 11 height 11
click at [0, 0] on input "checkbox" at bounding box center [0, 0] width 0 height 0
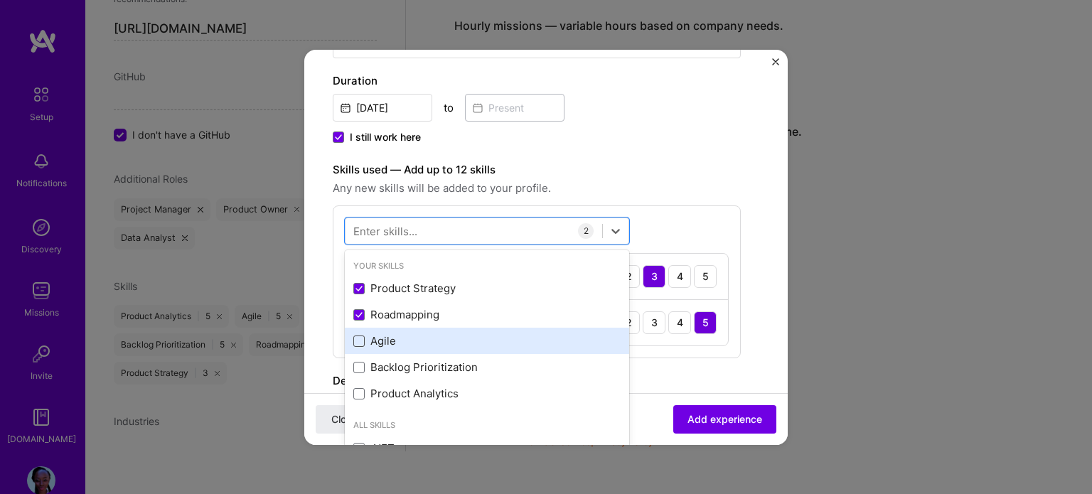
click at [359, 341] on span at bounding box center [358, 340] width 11 height 11
click at [0, 0] on input "checkbox" at bounding box center [0, 0] width 0 height 0
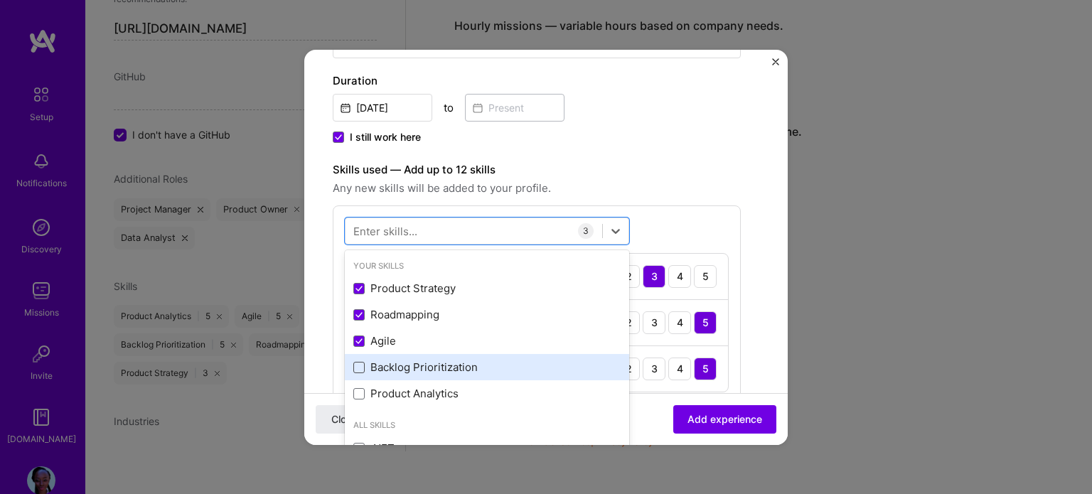
click at [360, 370] on span at bounding box center [358, 367] width 11 height 11
click at [0, 0] on input "checkbox" at bounding box center [0, 0] width 0 height 0
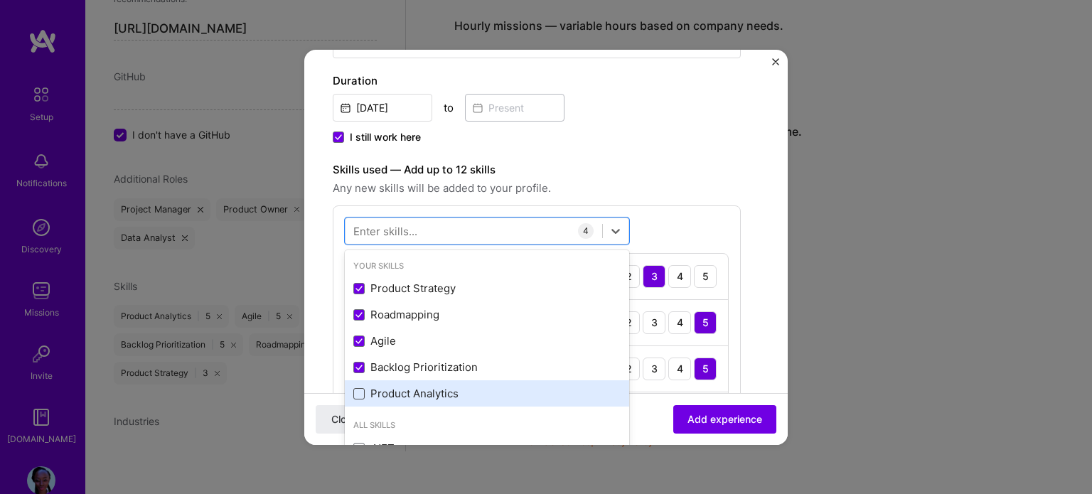
click at [360, 395] on span at bounding box center [358, 393] width 11 height 11
click at [0, 0] on input "checkbox" at bounding box center [0, 0] width 0 height 0
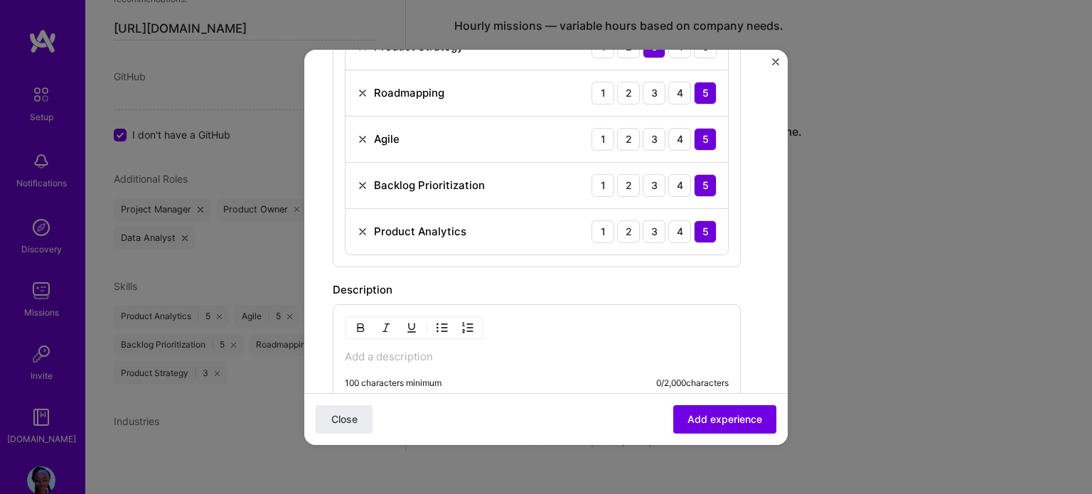
scroll to position [552, 0]
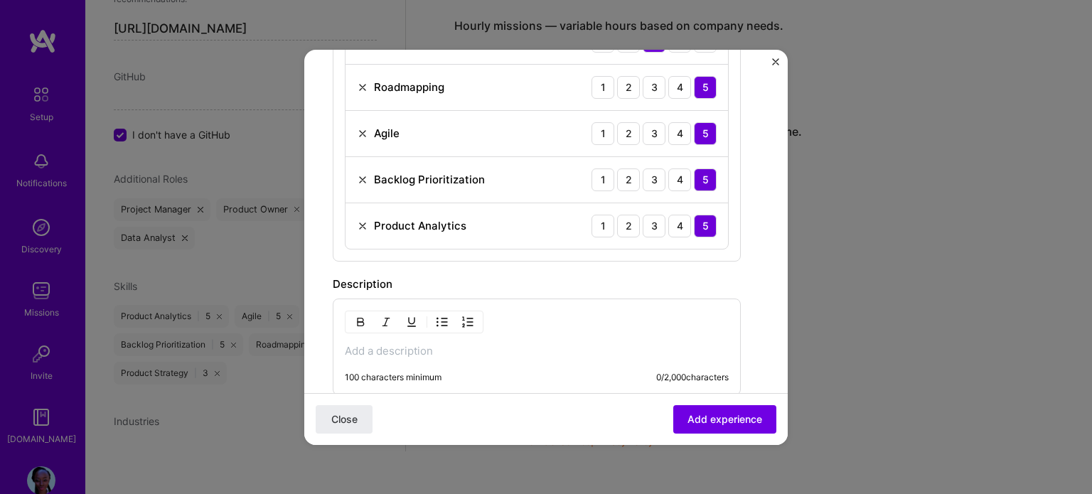
click at [395, 349] on p at bounding box center [537, 351] width 384 height 14
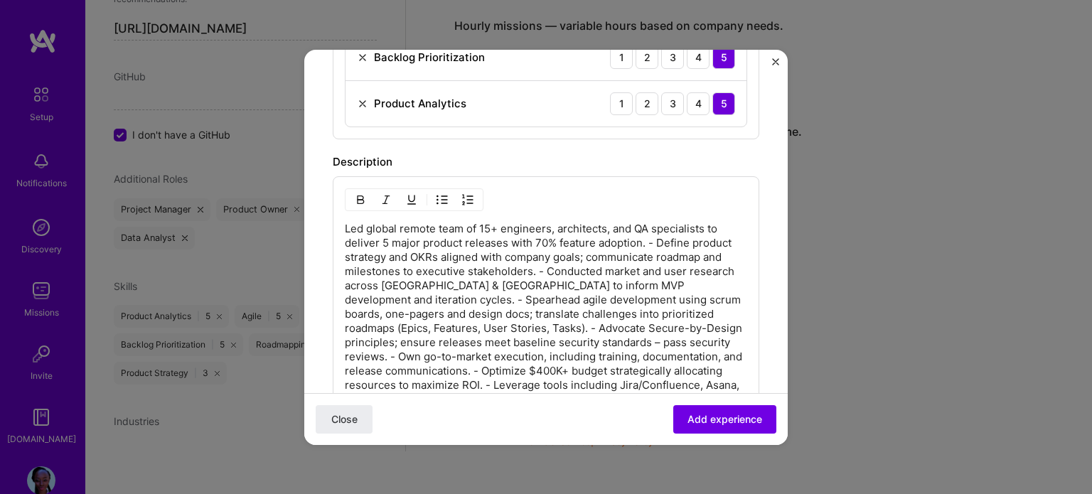
scroll to position [677, 0]
click at [441, 198] on img "button" at bounding box center [441, 197] width 11 height 11
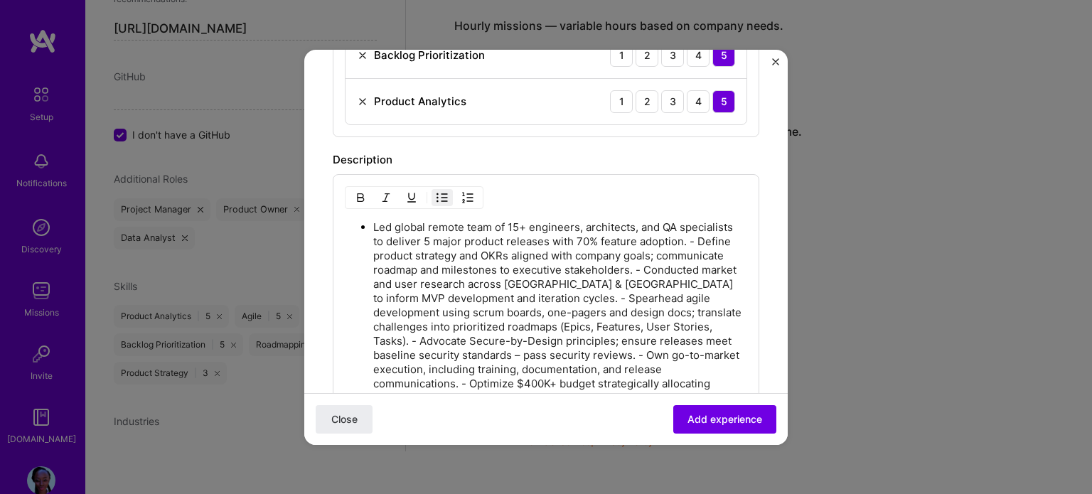
click at [433, 252] on p "Led global remote team of 15+ engineers, architects, and QA specialists to deli…" at bounding box center [560, 326] width 374 height 213
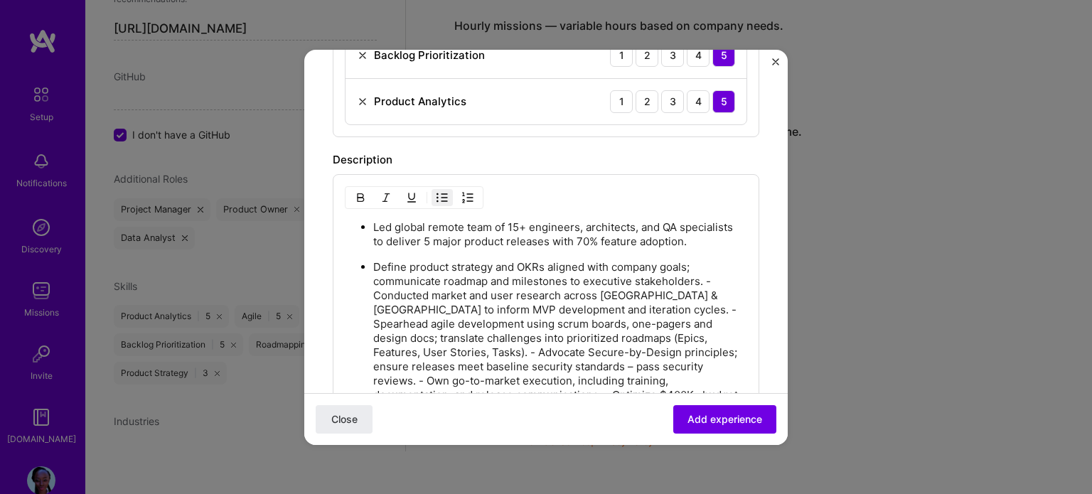
click at [375, 298] on p "Define product strategy and OKRs aligned with company goals; communicate roadma…" at bounding box center [560, 359] width 374 height 199
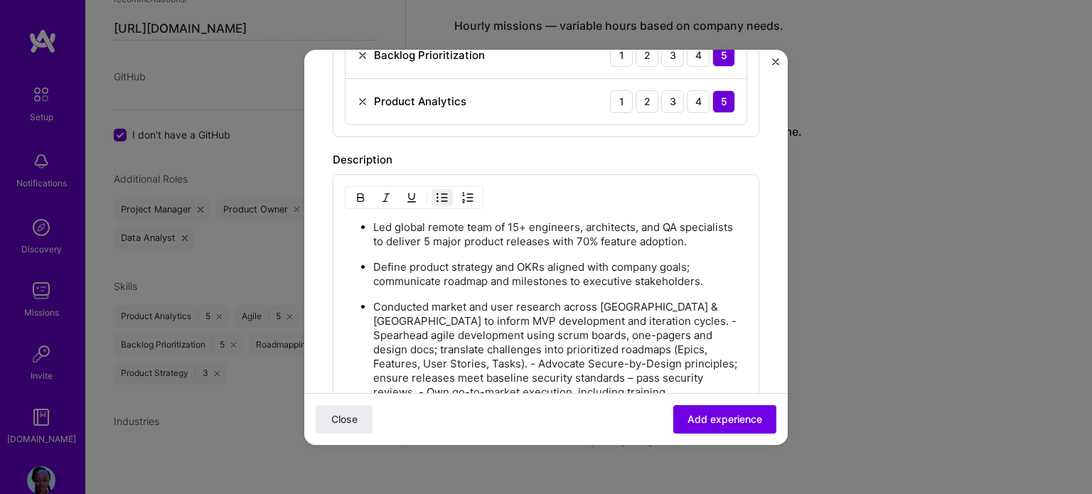
click at [615, 328] on p "Conducted market and user research across [GEOGRAPHIC_DATA] & [GEOGRAPHIC_DATA]…" at bounding box center [560, 385] width 374 height 171
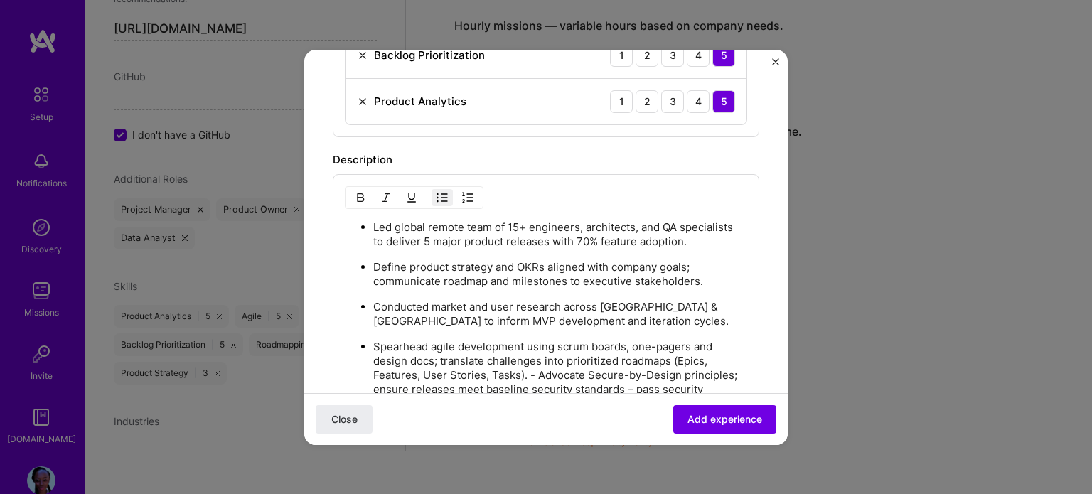
click at [539, 379] on p "Spearhead agile development using scrum boards, one-pagers and design docs; tra…" at bounding box center [560, 411] width 374 height 142
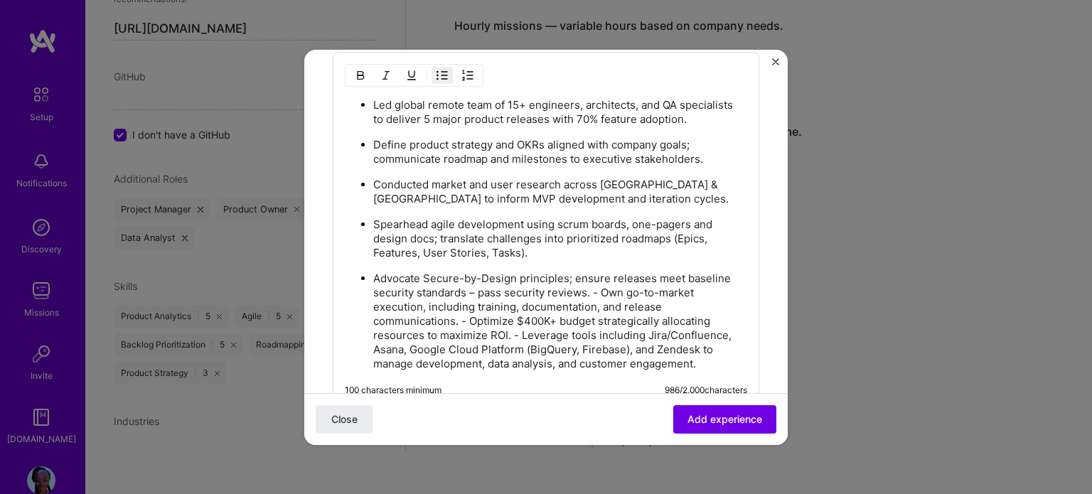
scroll to position [799, 0]
click at [604, 301] on p "Advocate Secure-by-Design principles; ensure releases meet baseline security st…" at bounding box center [560, 320] width 374 height 99
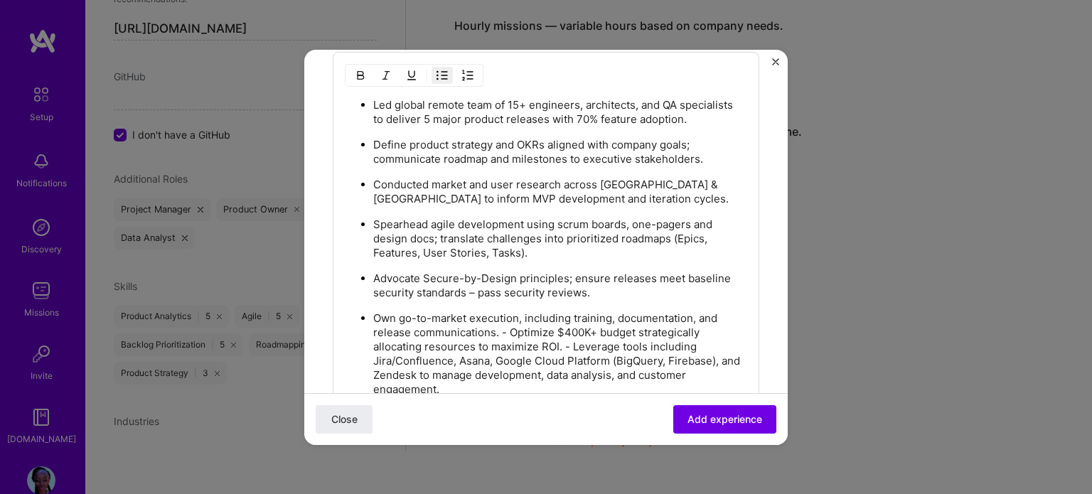
click at [509, 338] on p "Own go-to-market execution, including training, documentation, and release comm…" at bounding box center [560, 353] width 374 height 85
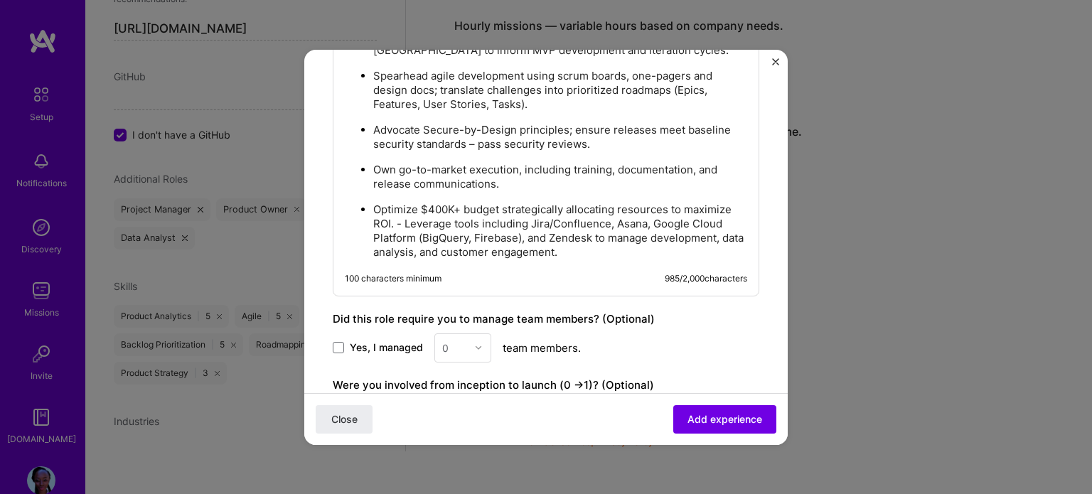
scroll to position [949, 0]
click at [407, 221] on p "Optimize $400K+ budget strategically allocating resources to maximize ROI. - Le…" at bounding box center [560, 228] width 374 height 57
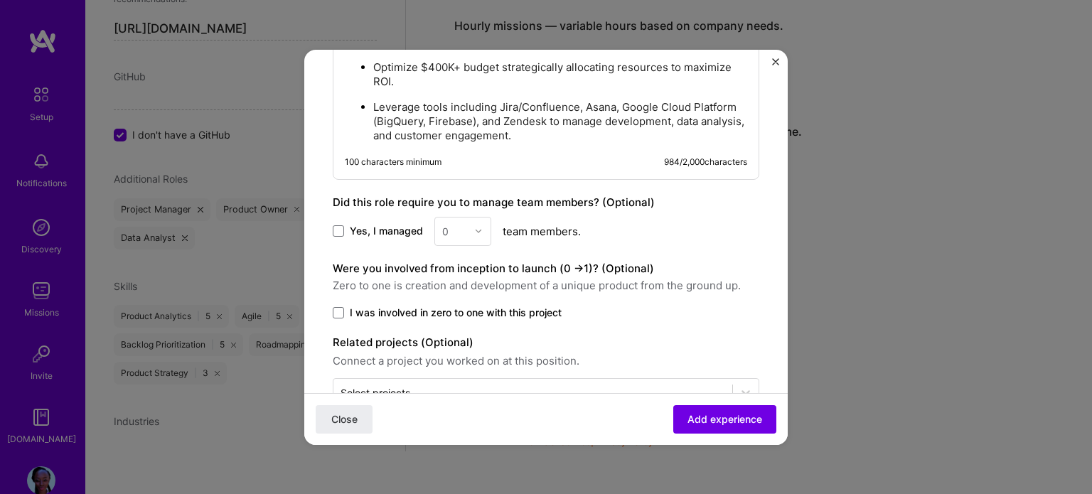
scroll to position [1094, 0]
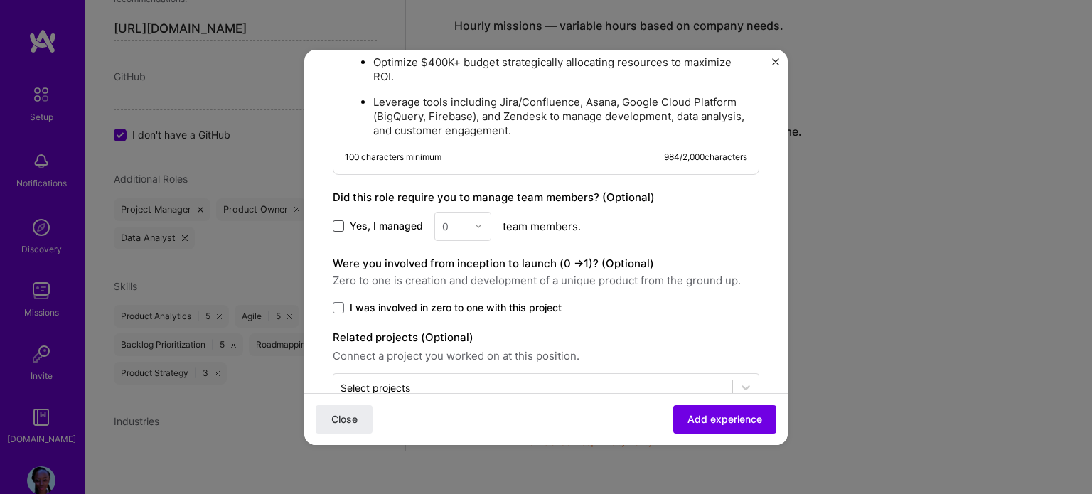
click at [333, 232] on span at bounding box center [338, 225] width 11 height 11
click at [0, 0] on input "Yes, I managed" at bounding box center [0, 0] width 0 height 0
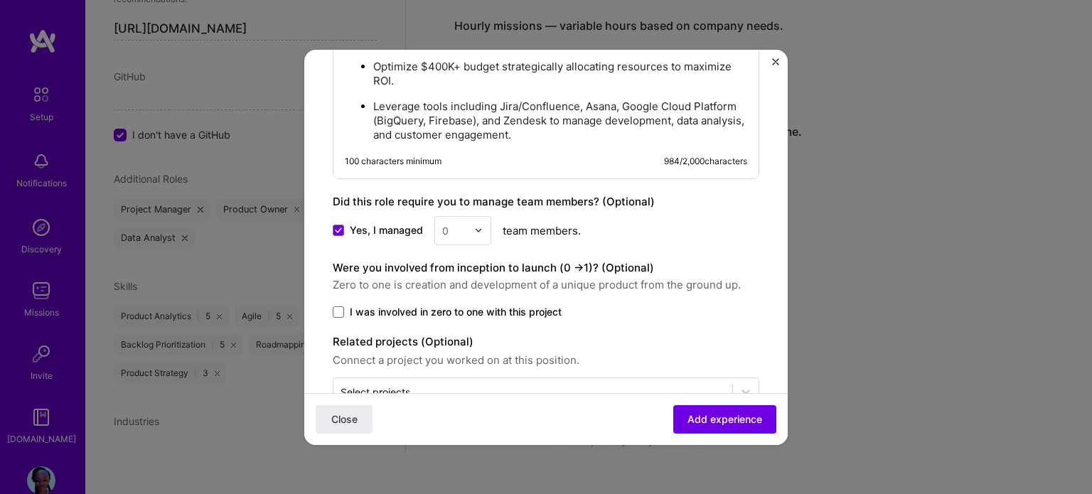
scroll to position [1128, 0]
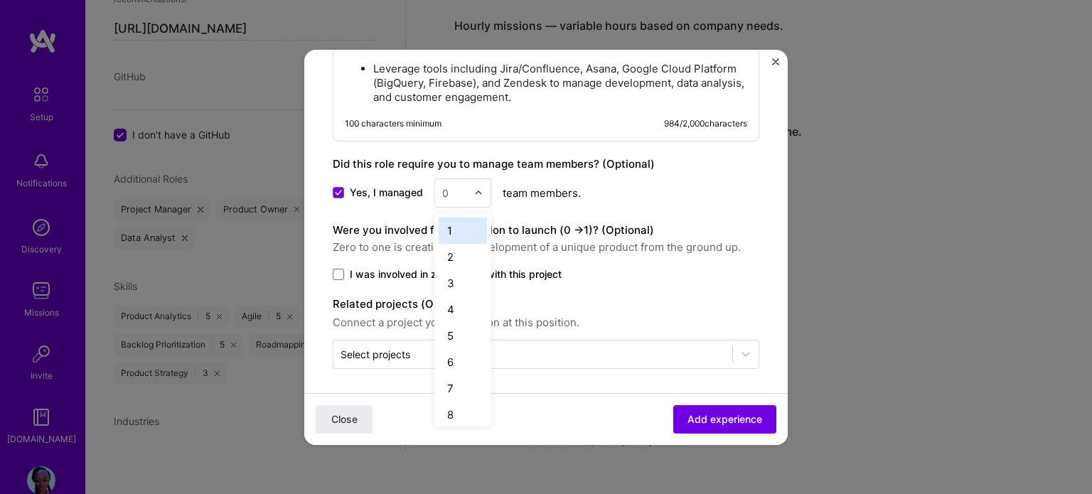
click at [479, 190] on div at bounding box center [482, 193] width 16 height 28
click at [461, 328] on div "15" at bounding box center [462, 321] width 48 height 26
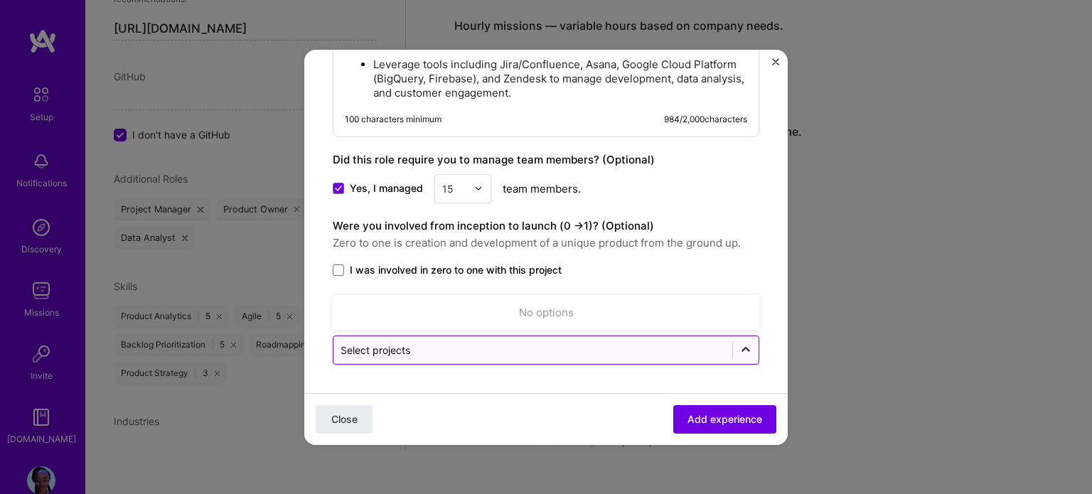
click at [738, 345] on icon at bounding box center [745, 350] width 14 height 14
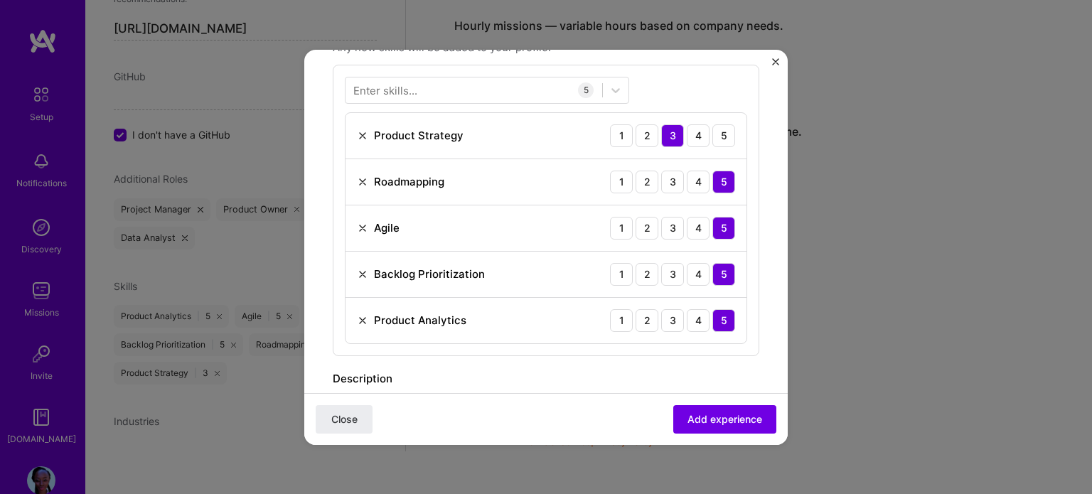
scroll to position [453, 0]
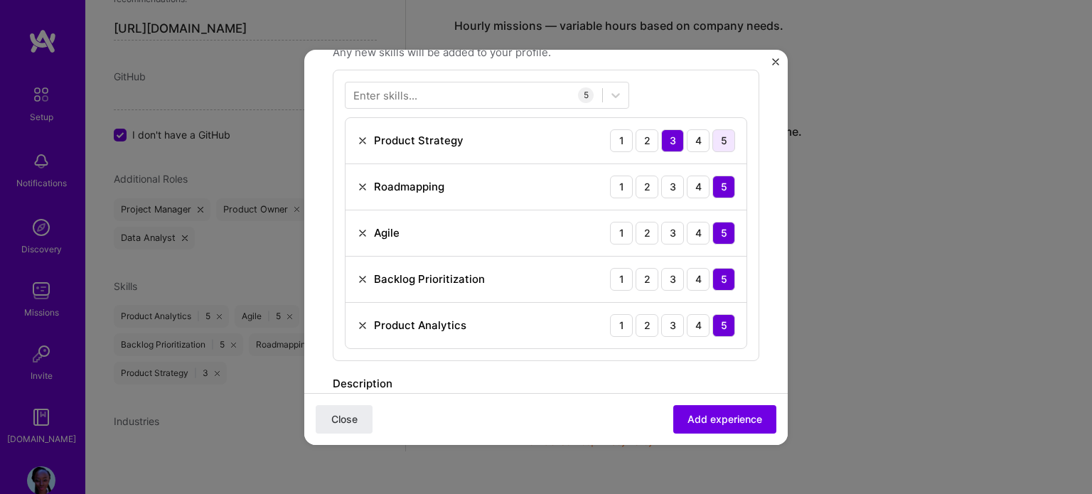
click at [719, 139] on div "5" at bounding box center [723, 140] width 23 height 23
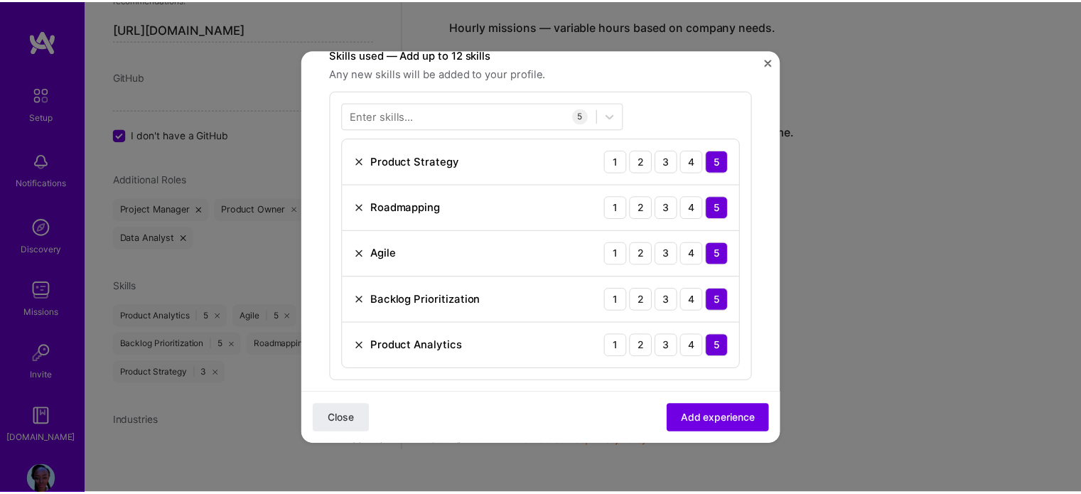
scroll to position [444, 0]
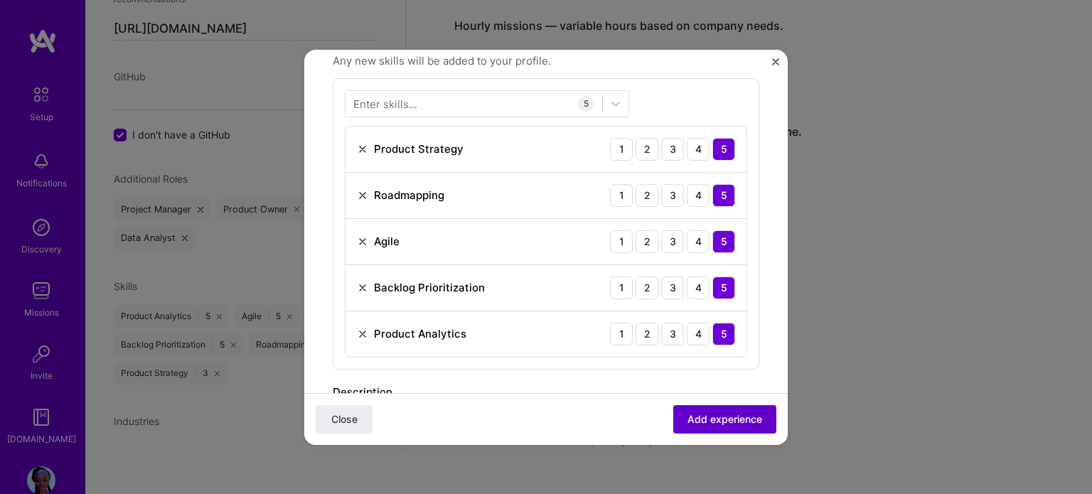
click at [725, 416] on span "Add experience" at bounding box center [724, 418] width 75 height 14
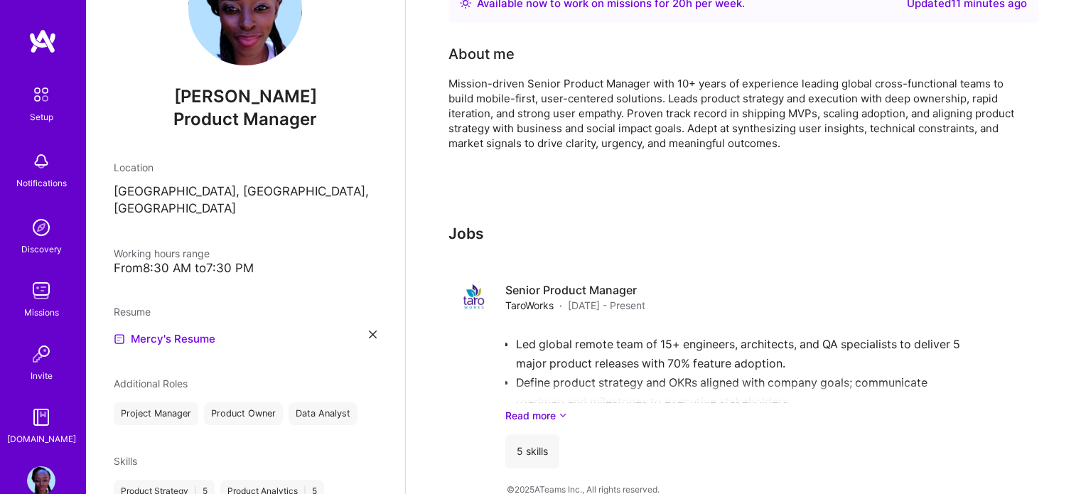
scroll to position [123, 0]
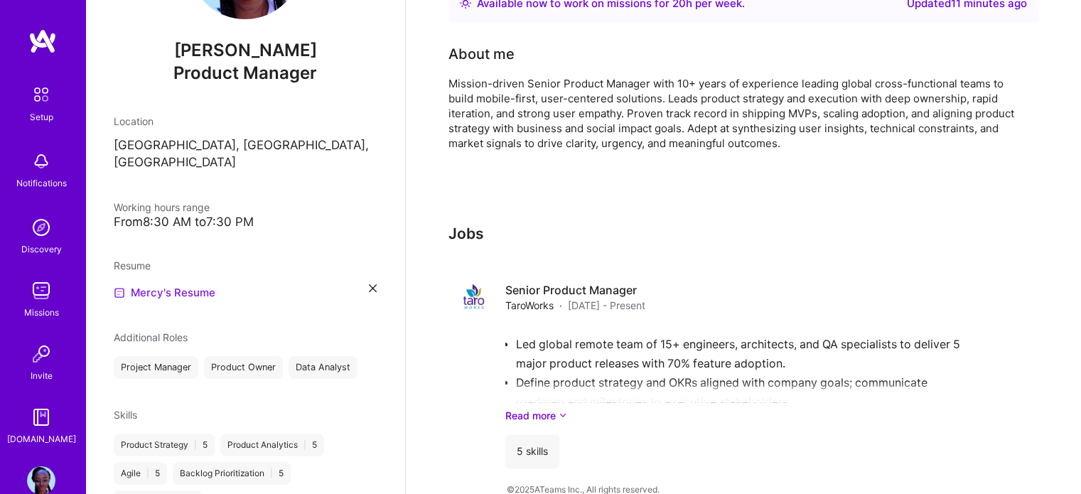
click at [141, 284] on link "Mercy's Resume" at bounding box center [165, 292] width 102 height 17
click at [366, 275] on div "[PERSON_NAME] Product Manager Location [GEOGRAPHIC_DATA], [GEOGRAPHIC_DATA], [G…" at bounding box center [245, 247] width 320 height 494
click at [369, 284] on icon at bounding box center [373, 288] width 8 height 8
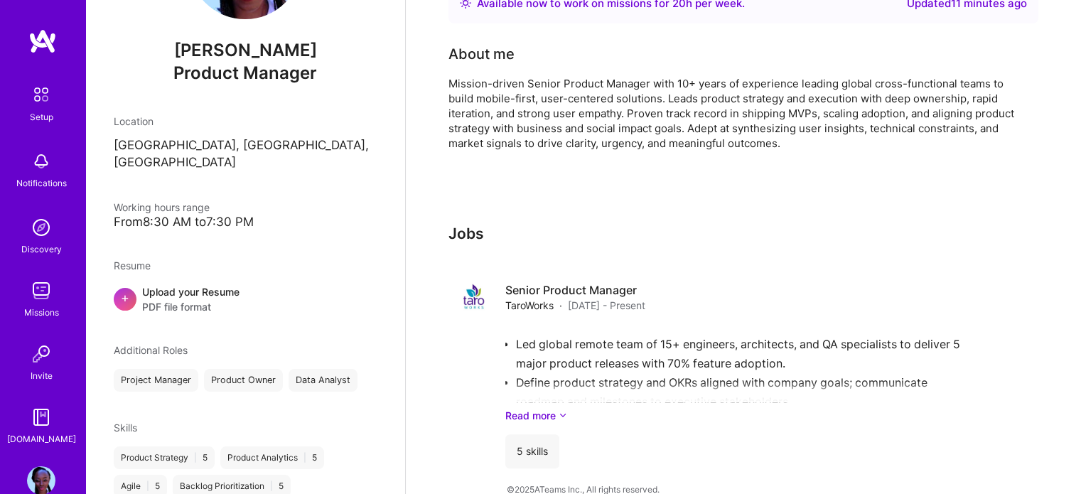
click at [181, 284] on div "Upload your Resume PDF file format" at bounding box center [190, 299] width 97 height 30
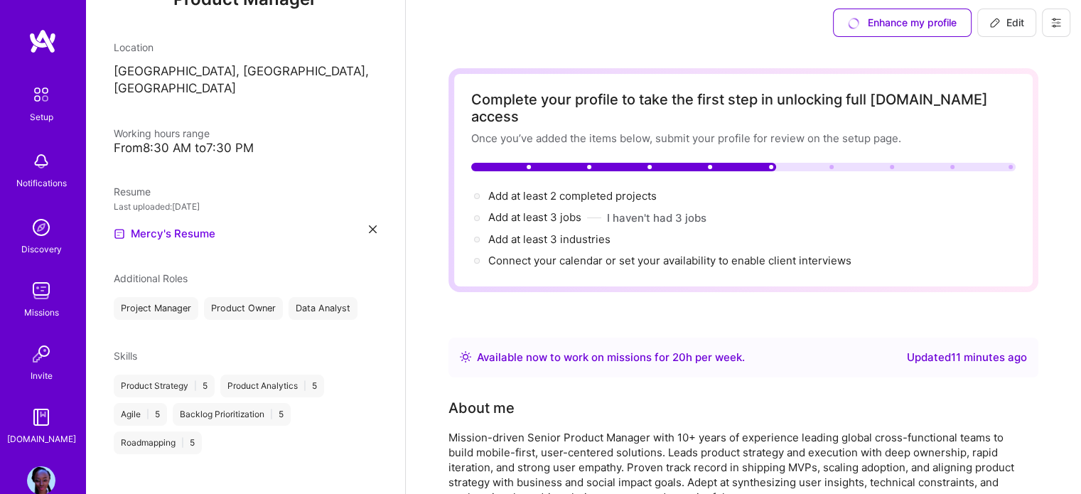
scroll to position [0, 0]
